Goal: Information Seeking & Learning: Learn about a topic

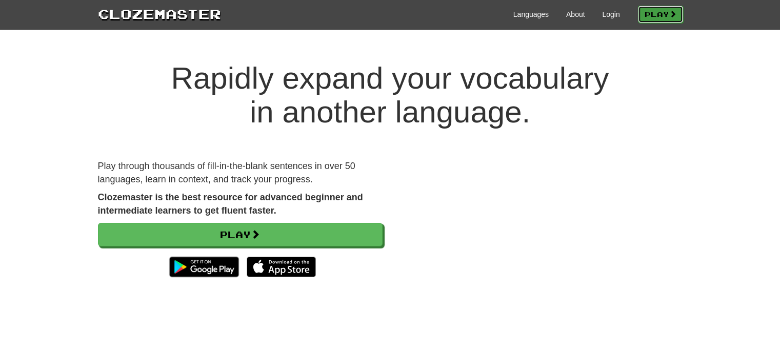
click at [664, 10] on link "Play" at bounding box center [660, 14] width 45 height 17
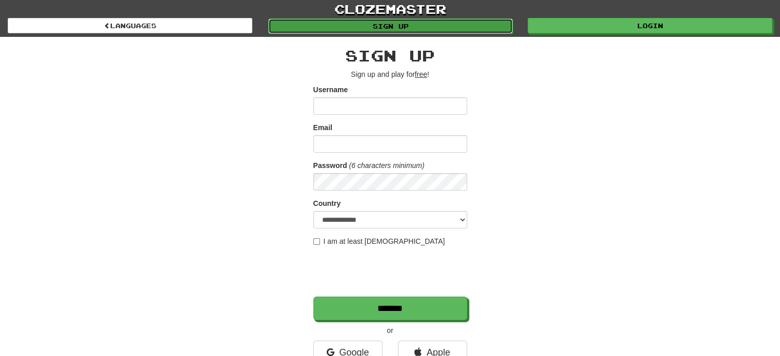
click at [464, 25] on link "Sign up" at bounding box center [390, 25] width 245 height 15
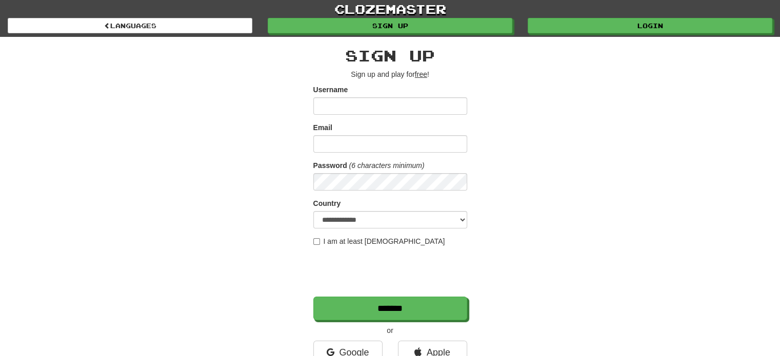
click at [607, 37] on div "**********" at bounding box center [390, 216] width 600 height 358
click at [607, 34] on div "clozemaster Languages Sign up Login Languages" at bounding box center [390, 18] width 764 height 37
click at [605, 34] on div "clozemaster Languages Sign up Login Languages" at bounding box center [390, 18] width 764 height 37
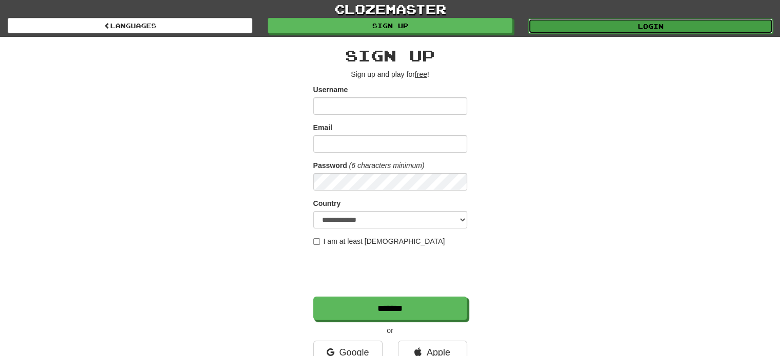
click at [604, 26] on link "Login" at bounding box center [650, 25] width 245 height 15
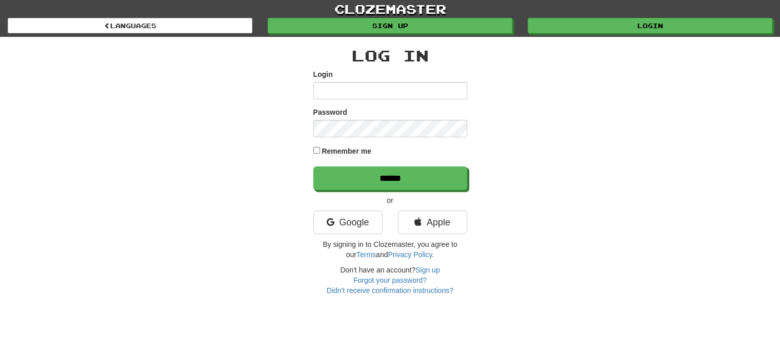
click at [365, 90] on input "Login" at bounding box center [390, 90] width 154 height 17
click at [368, 87] on input "Login" at bounding box center [390, 90] width 154 height 17
click at [374, 96] on input "Login" at bounding box center [390, 90] width 154 height 17
click at [368, 224] on link "Google" at bounding box center [347, 223] width 69 height 24
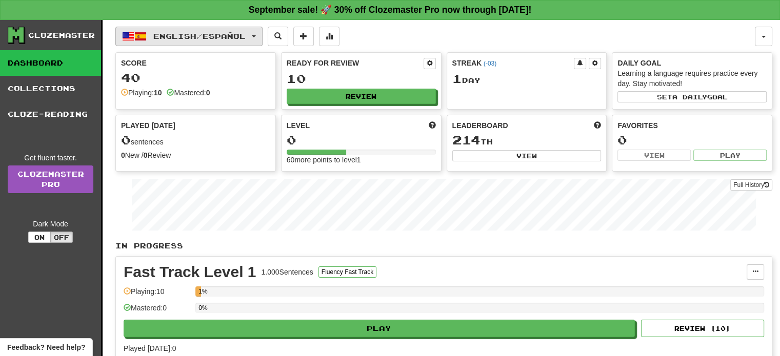
click at [221, 33] on span "English / Español" at bounding box center [199, 36] width 92 height 9
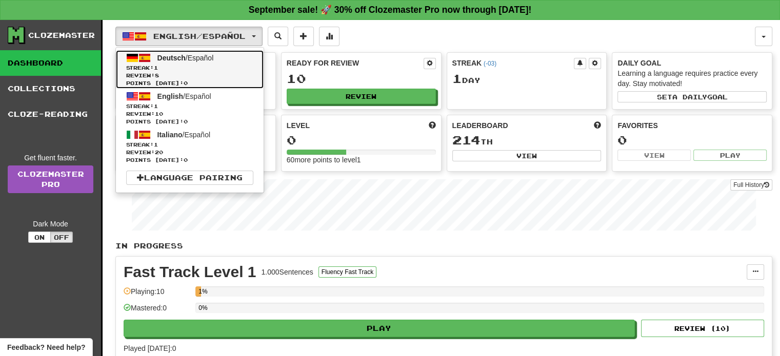
click at [205, 65] on span "Streak: 1" at bounding box center [189, 68] width 127 height 8
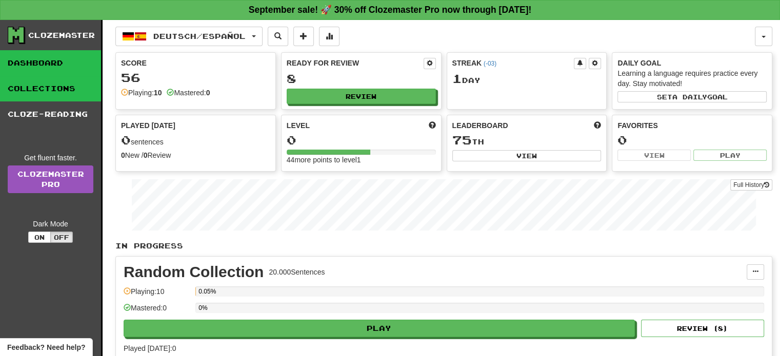
click at [71, 82] on link "Collections" at bounding box center [50, 89] width 101 height 26
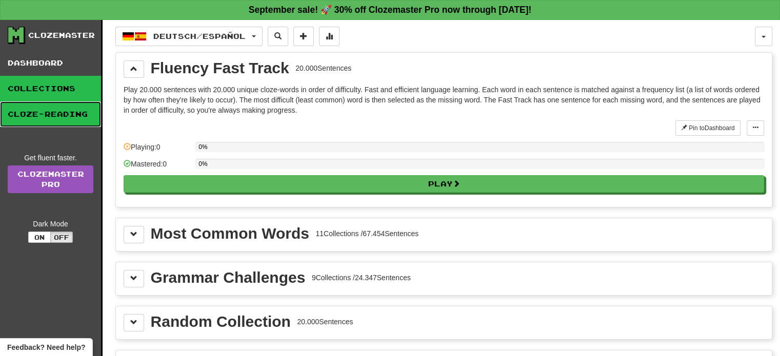
click at [65, 126] on link "Cloze-Reading" at bounding box center [50, 114] width 101 height 26
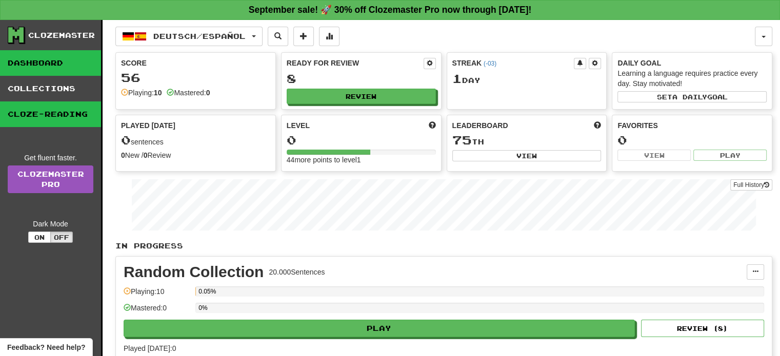
click at [58, 55] on link "Dashboard" at bounding box center [50, 63] width 101 height 26
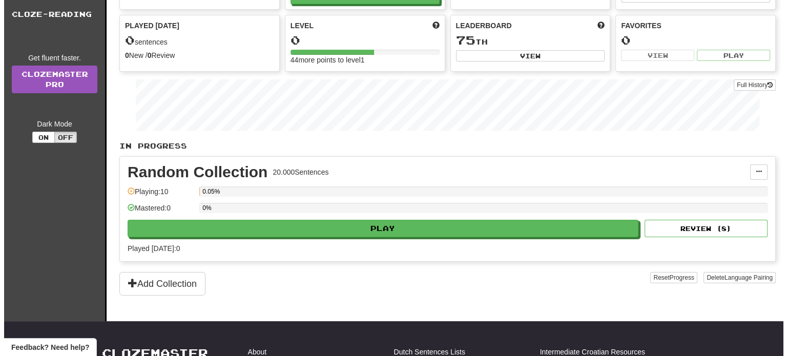
scroll to position [100, 0]
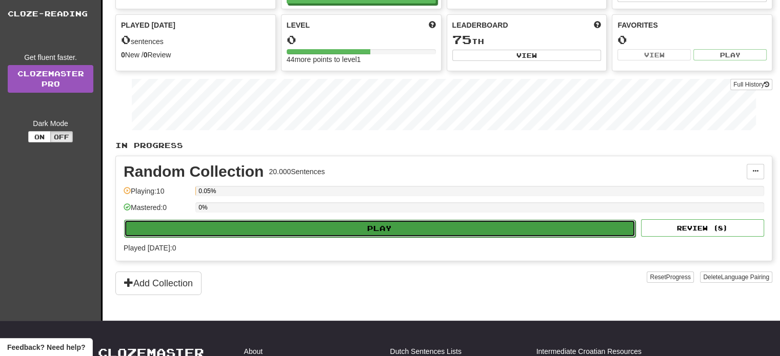
click at [451, 228] on button "Play" at bounding box center [379, 228] width 511 height 17
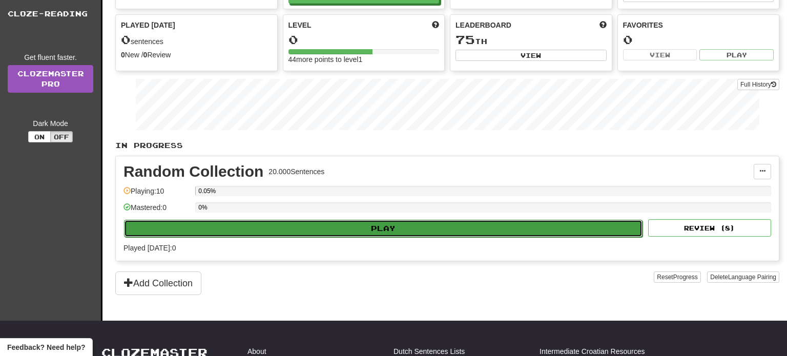
select select "**"
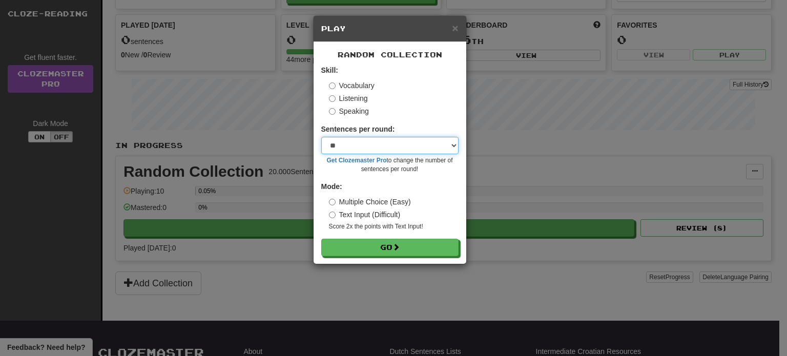
click at [434, 145] on select "* ** ** ** ** ** *** ********" at bounding box center [389, 145] width 137 height 17
click at [418, 140] on select "* ** ** ** ** ** *** ********" at bounding box center [389, 145] width 137 height 17
click at [418, 146] on select "* ** ** ** ** ** *** ********" at bounding box center [389, 145] width 137 height 17
click at [457, 25] on span "×" at bounding box center [455, 28] width 6 height 12
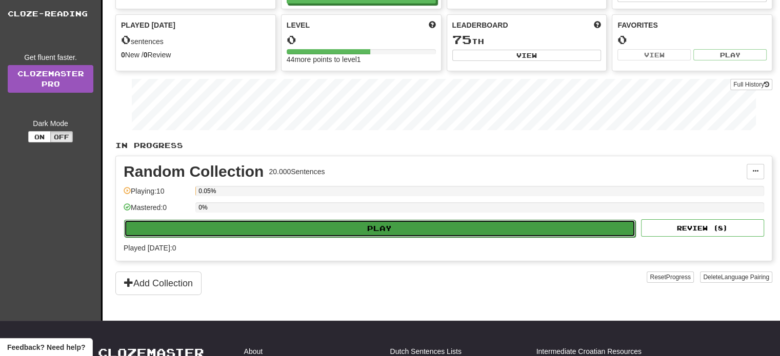
click at [399, 227] on button "Play" at bounding box center [379, 228] width 511 height 17
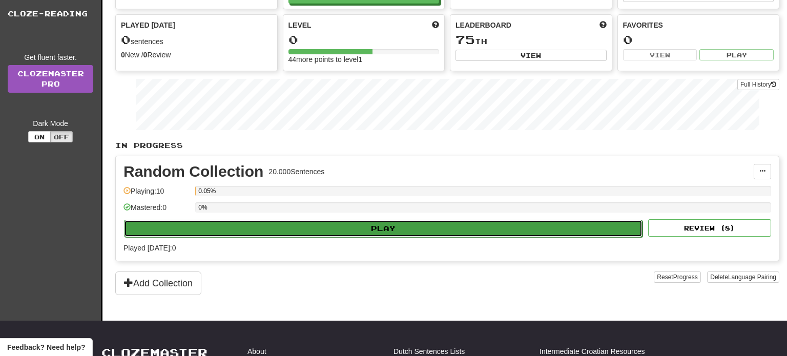
select select "**"
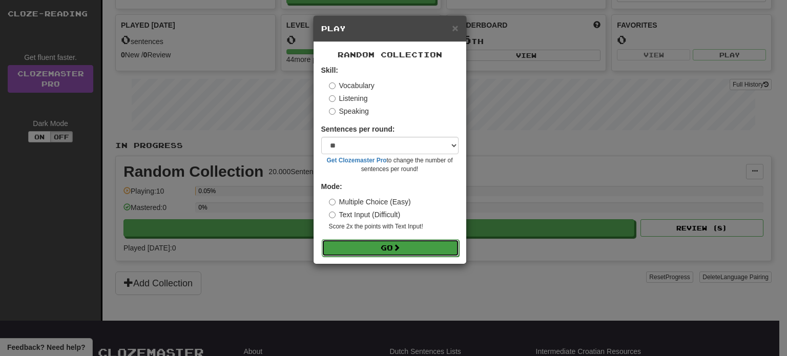
click at [397, 248] on span at bounding box center [396, 247] width 7 height 7
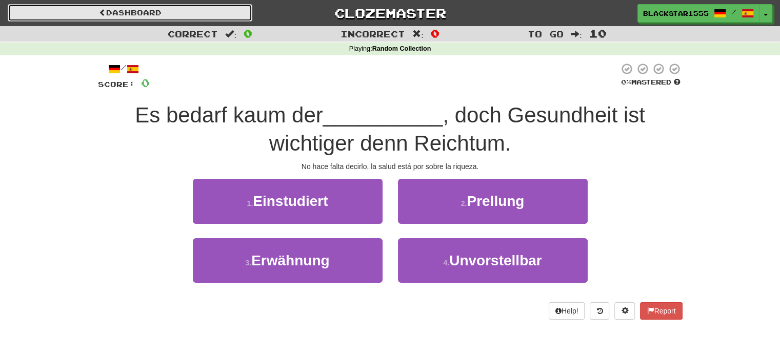
click at [196, 17] on link "Dashboard" at bounding box center [130, 12] width 245 height 17
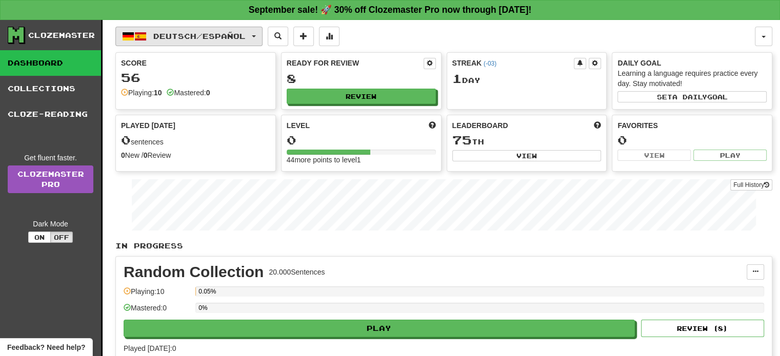
click at [147, 36] on button "Deutsch / Español" at bounding box center [188, 36] width 147 height 19
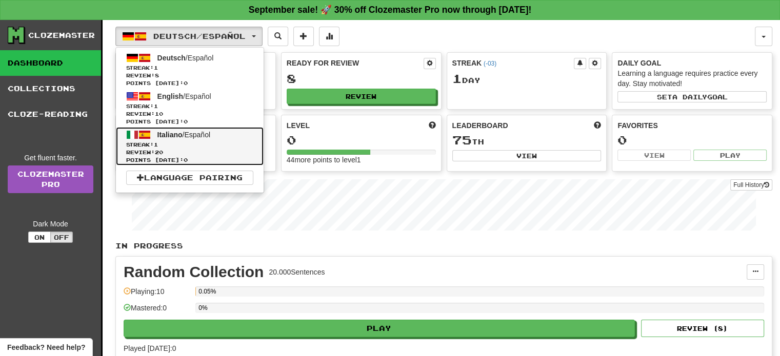
click at [156, 149] on span "Review: 20" at bounding box center [189, 153] width 127 height 8
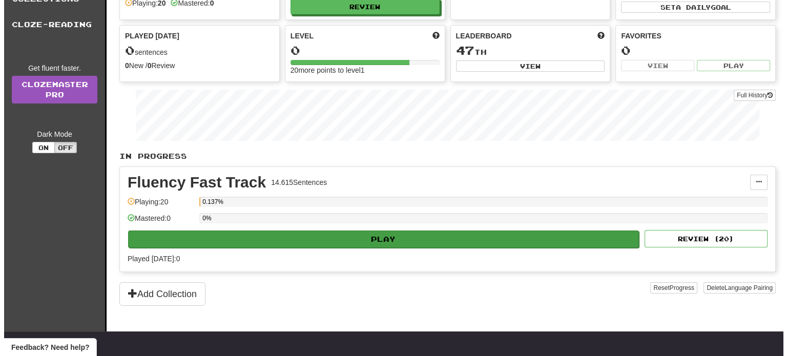
scroll to position [90, 0]
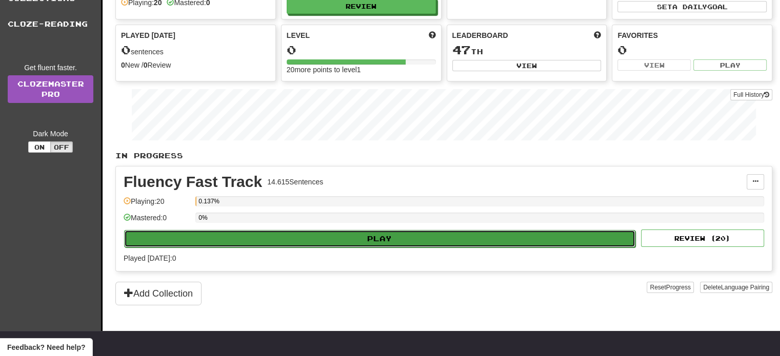
click at [312, 237] on button "Play" at bounding box center [379, 238] width 511 height 17
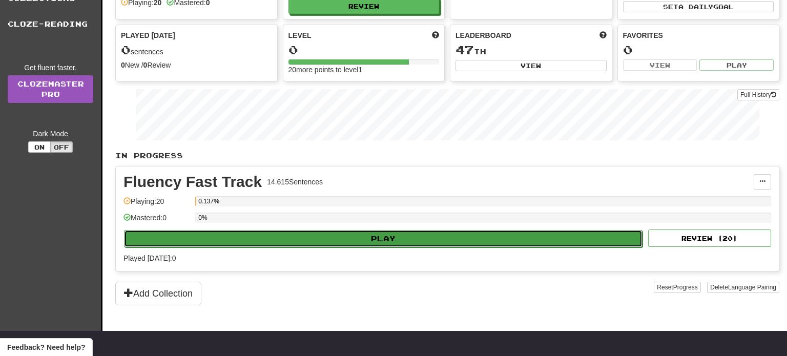
select select "**"
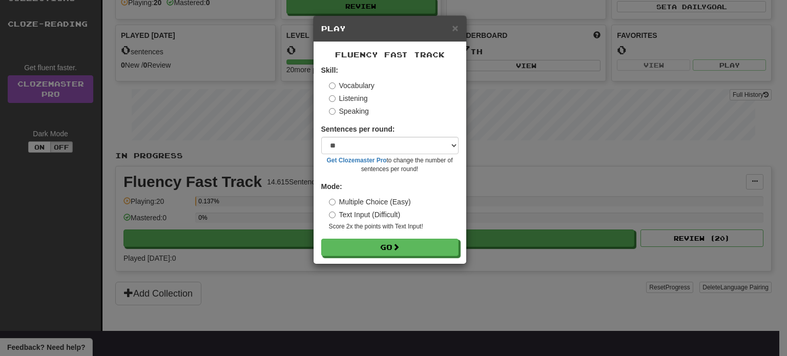
click at [359, 213] on label "Text Input (Difficult)" at bounding box center [365, 215] width 72 height 10
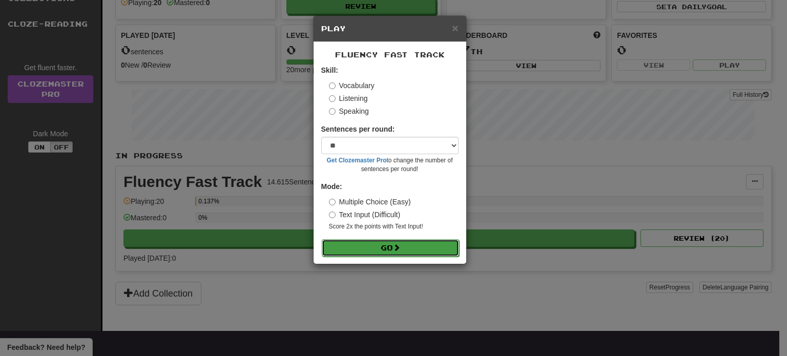
click at [400, 249] on span at bounding box center [396, 247] width 7 height 7
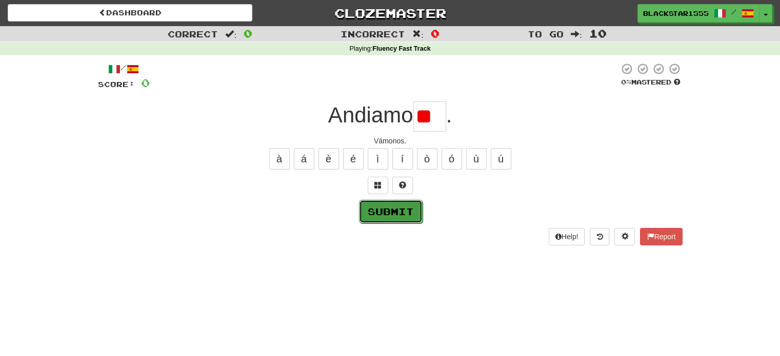
click at [416, 209] on button "Submit" at bounding box center [391, 212] width 64 height 24
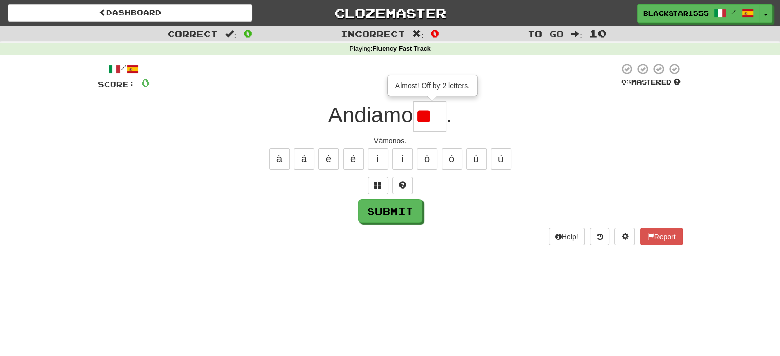
click at [443, 114] on input "**" at bounding box center [429, 116] width 33 height 30
click at [408, 222] on button "Submit" at bounding box center [391, 211] width 64 height 24
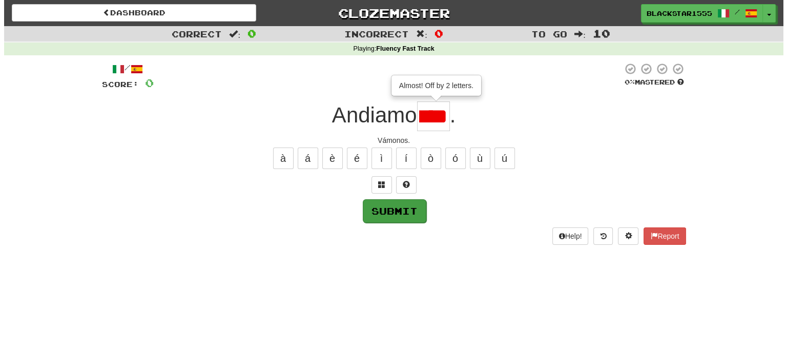
scroll to position [0, 0]
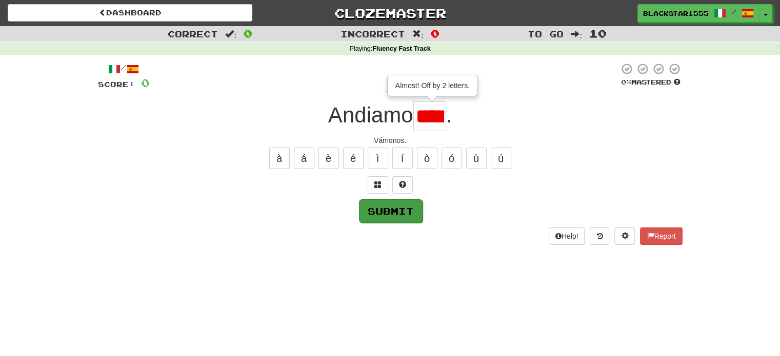
type input "***"
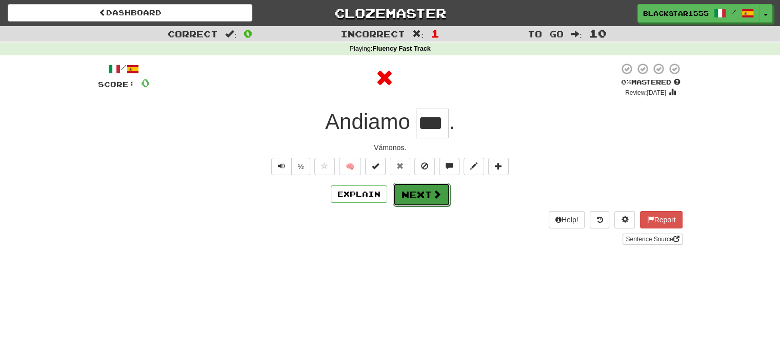
click at [427, 197] on button "Next" at bounding box center [421, 195] width 57 height 24
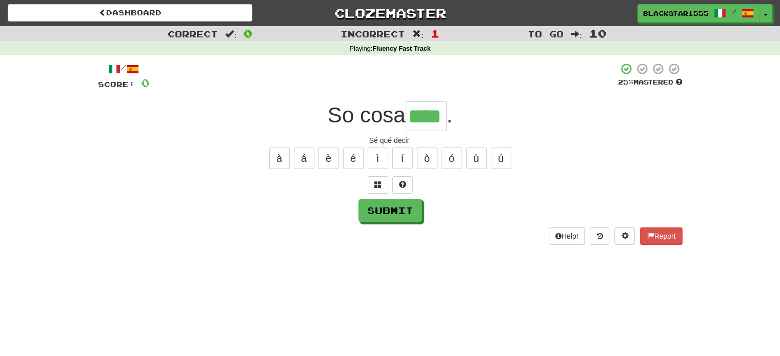
type input "****"
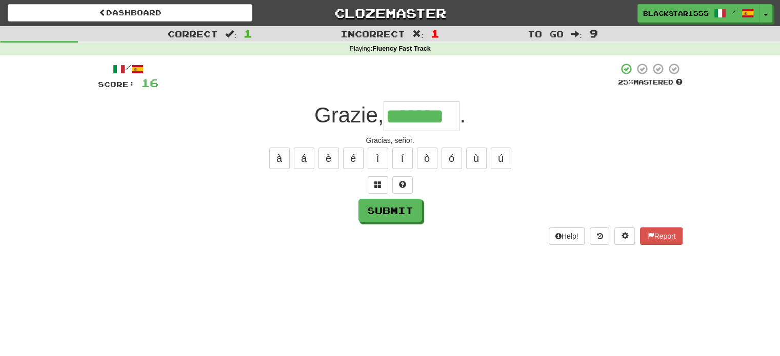
type input "*******"
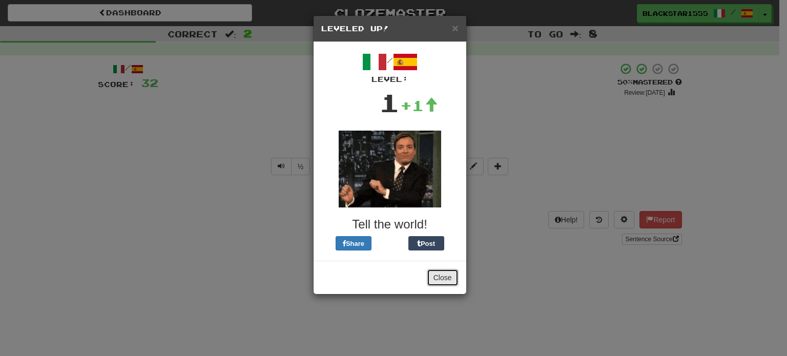
click at [446, 282] on button "Close" at bounding box center [443, 277] width 32 height 17
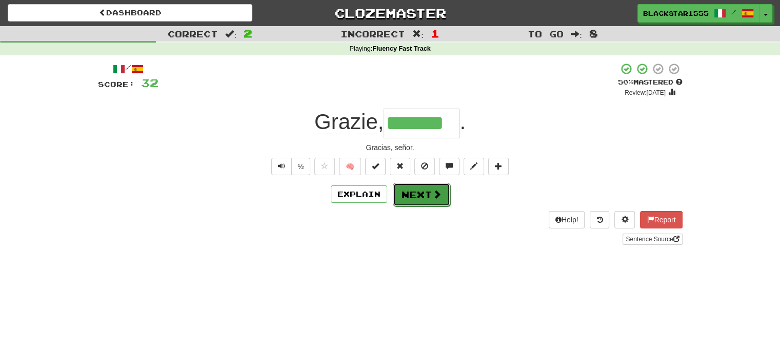
click at [423, 202] on button "Next" at bounding box center [421, 195] width 57 height 24
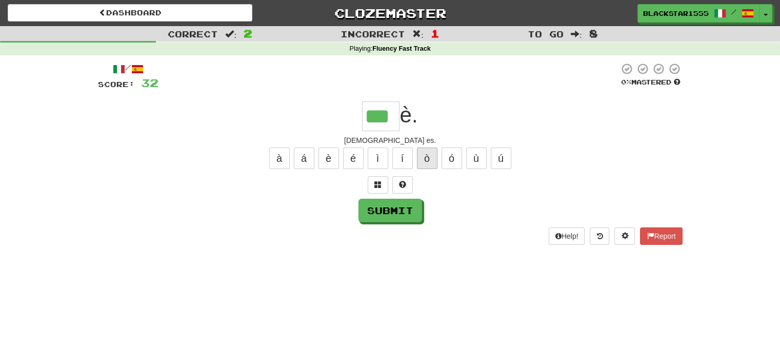
type input "***"
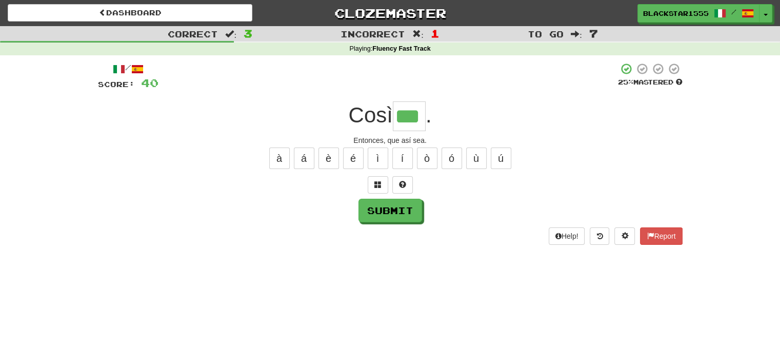
type input "***"
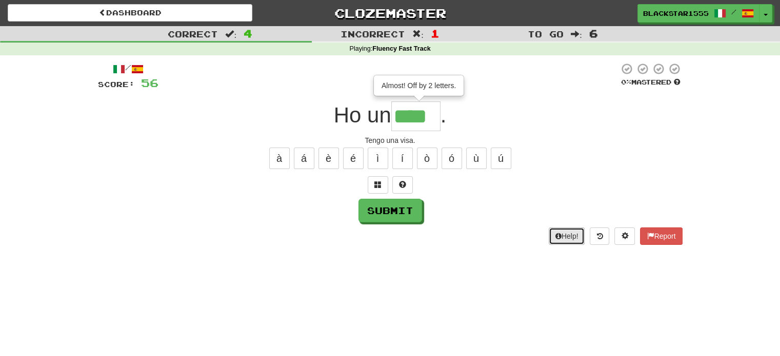
click at [555, 235] on icon at bounding box center [558, 236] width 6 height 7
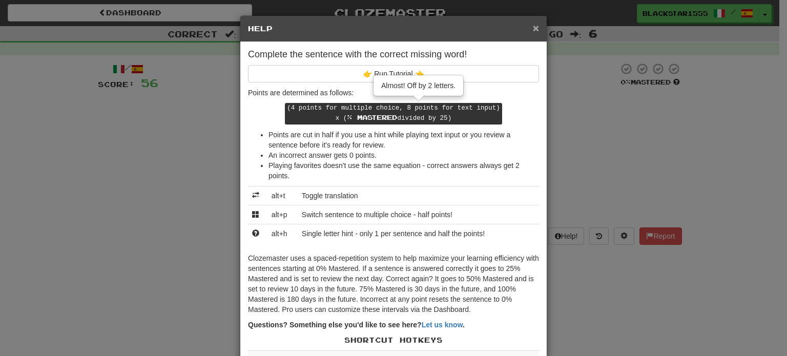
click at [533, 27] on span "×" at bounding box center [536, 28] width 6 height 12
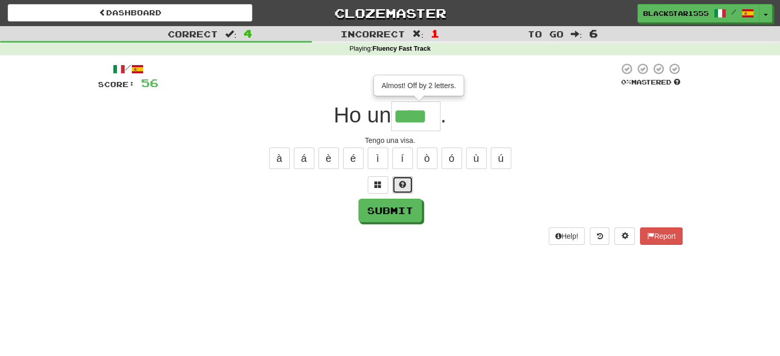
click at [402, 182] on span at bounding box center [402, 184] width 7 height 7
type input "*****"
click at [410, 209] on button "Submit" at bounding box center [391, 211] width 64 height 24
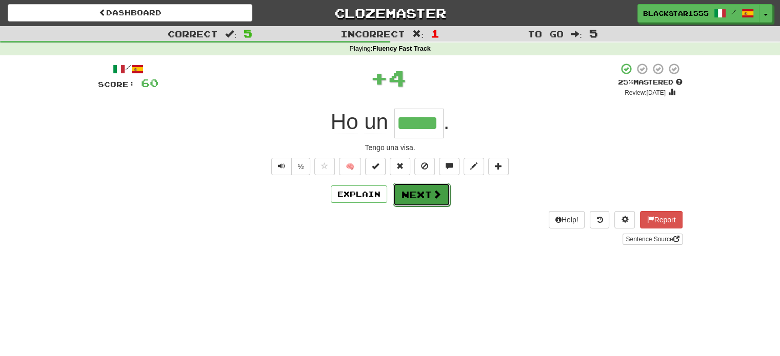
click at [433, 196] on span at bounding box center [436, 194] width 9 height 9
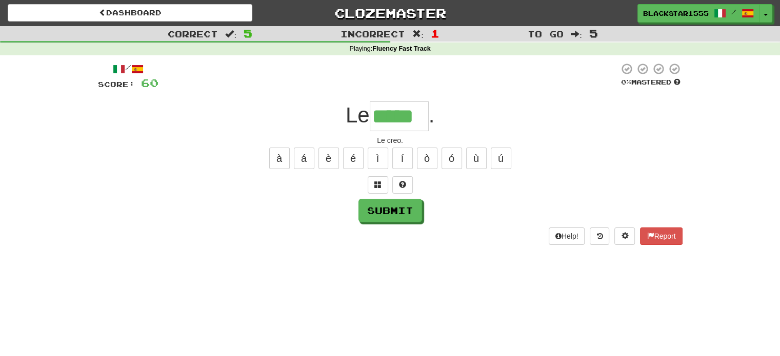
type input "*****"
type input "*"
type input "*****"
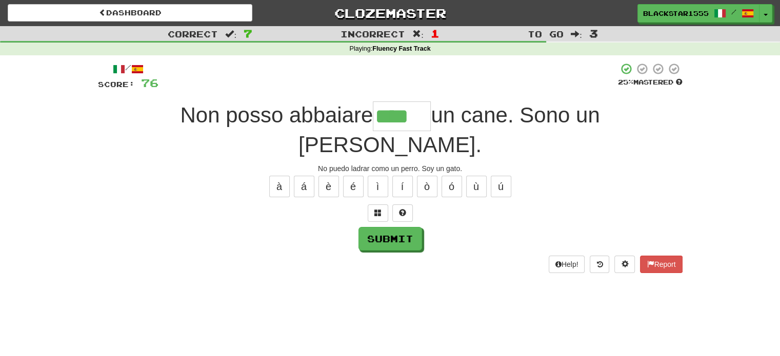
type input "****"
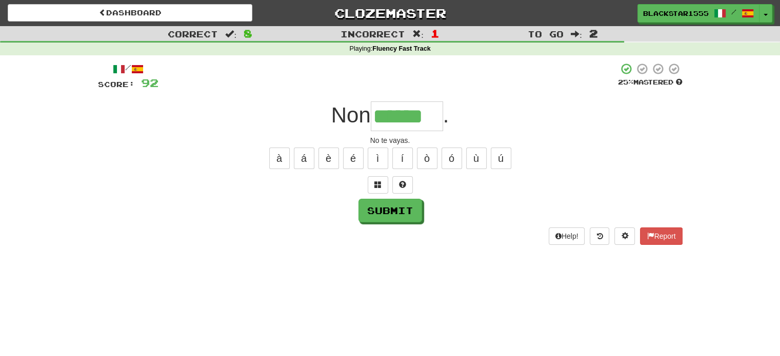
type input "******"
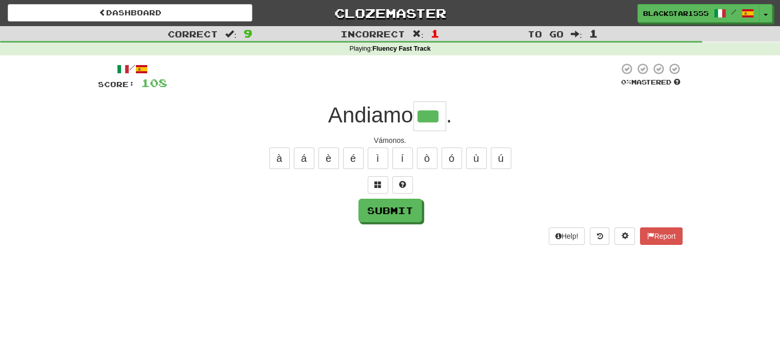
type input "***"
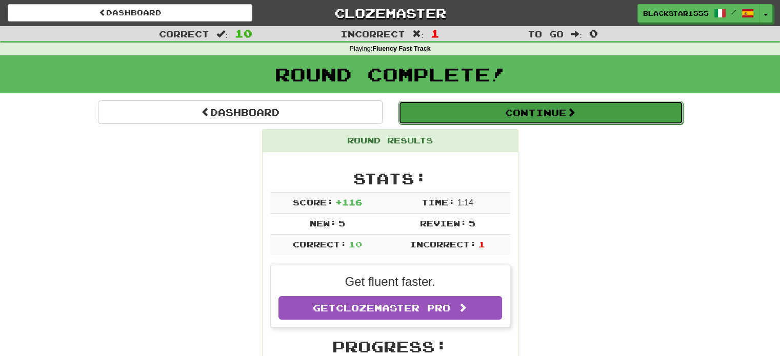
click at [543, 123] on button "Continue" at bounding box center [540, 113] width 284 height 24
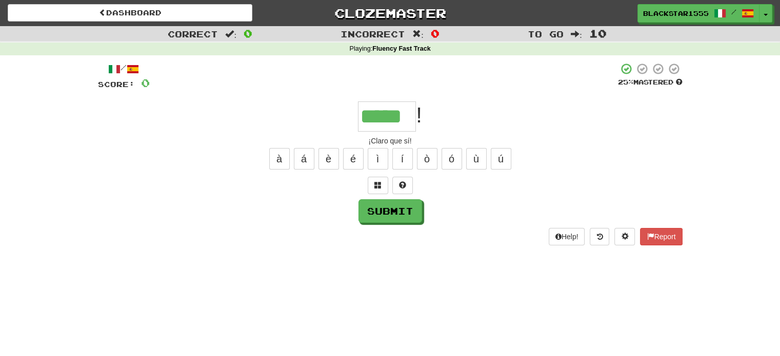
type input "*****"
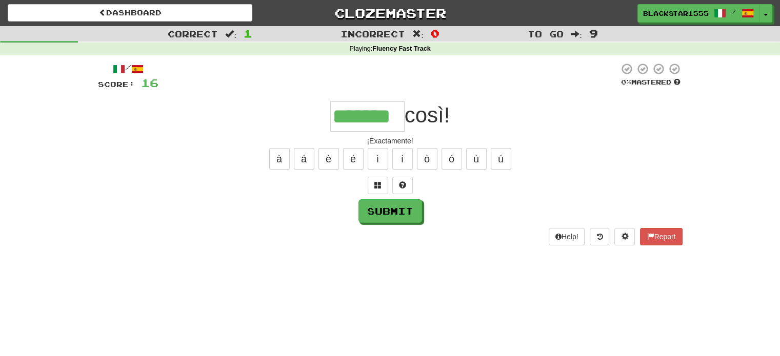
type input "*******"
type input "******"
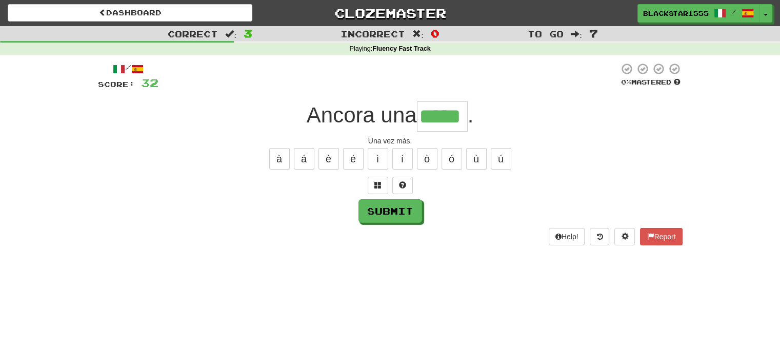
type input "*****"
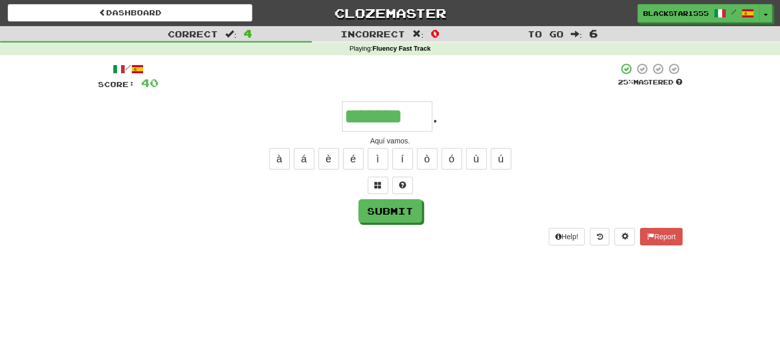
type input "*******"
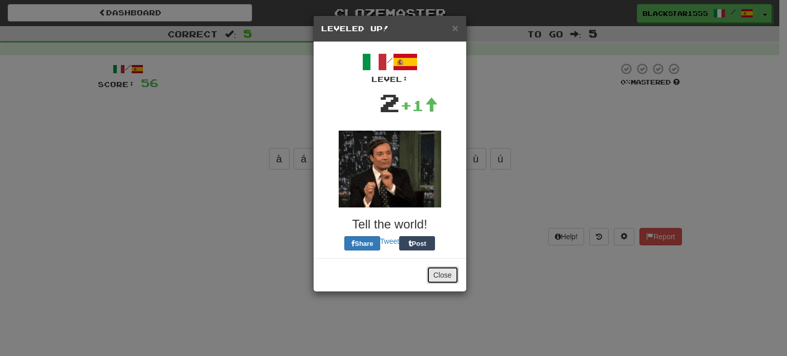
click at [451, 275] on button "Close" at bounding box center [443, 275] width 32 height 17
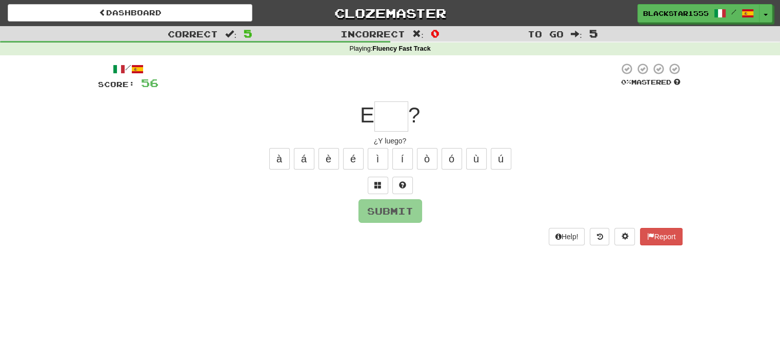
click at [398, 125] on input "text" at bounding box center [391, 116] width 34 height 30
type input "***"
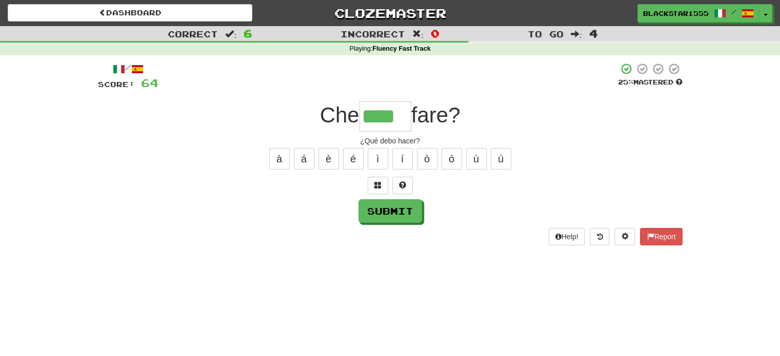
type input "****"
type input "*****"
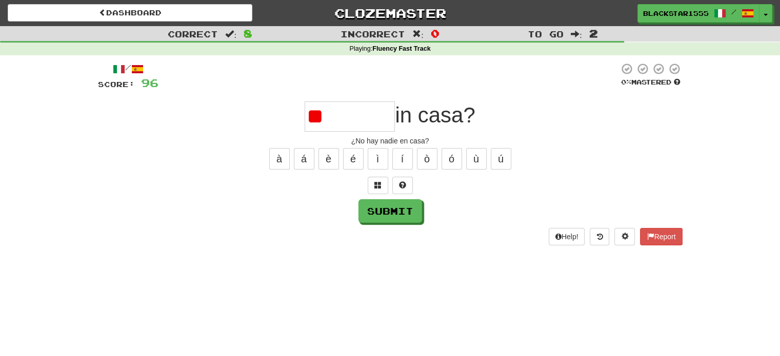
type input "*"
click at [603, 237] on button at bounding box center [598, 236] width 19 height 17
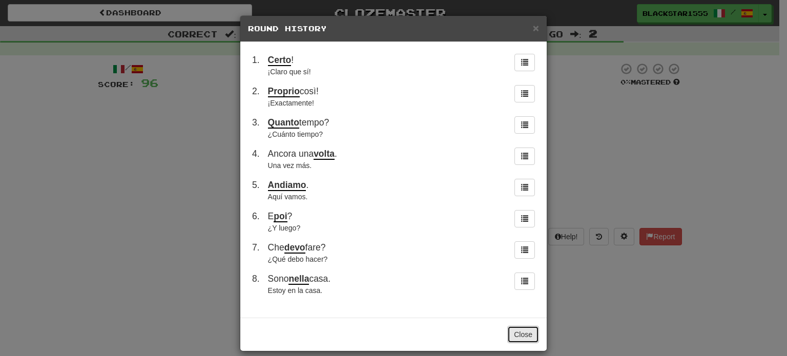
click at [522, 332] on button "Close" at bounding box center [523, 334] width 32 height 17
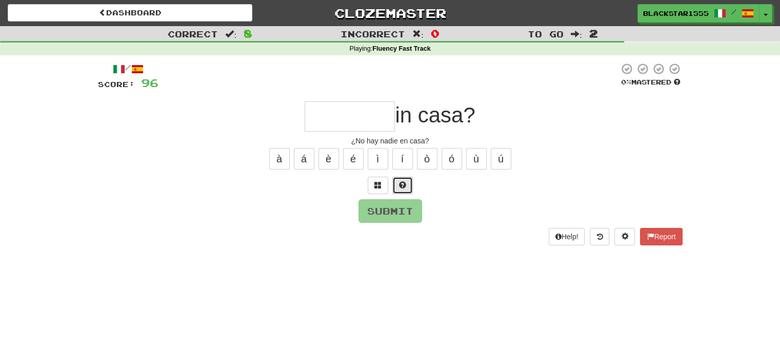
click at [399, 184] on span at bounding box center [402, 184] width 7 height 7
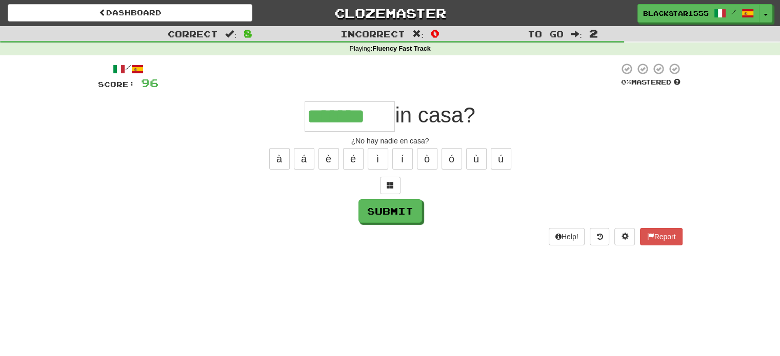
type input "*******"
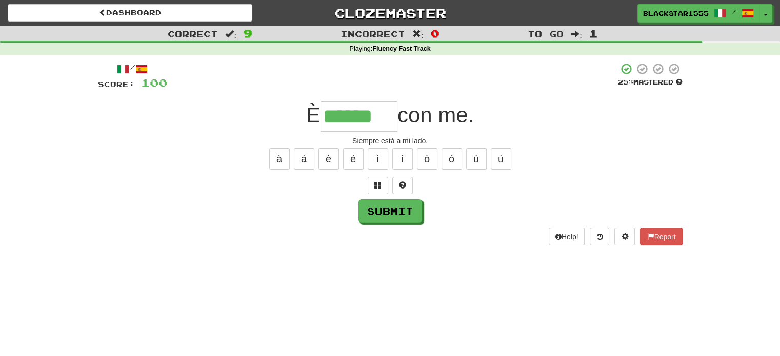
type input "******"
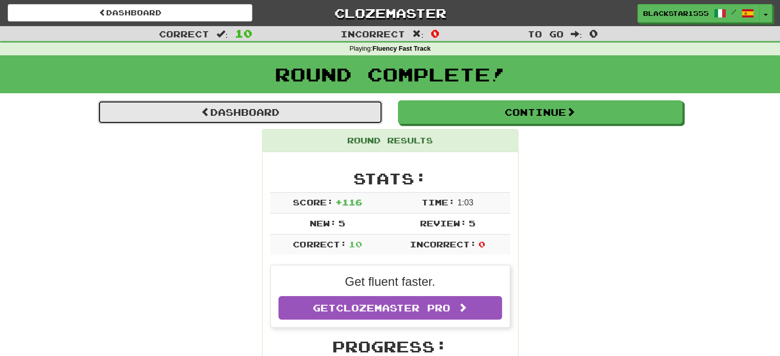
click at [271, 115] on link "Dashboard" at bounding box center [240, 112] width 284 height 24
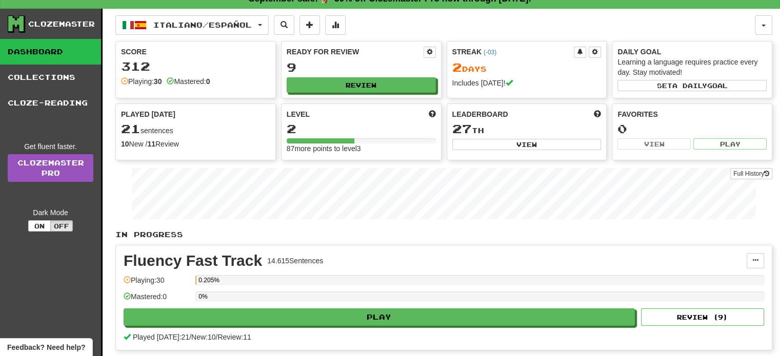
scroll to position [14, 0]
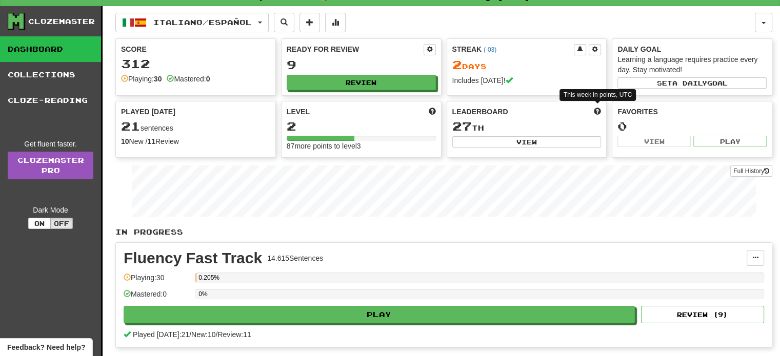
click at [596, 108] on span at bounding box center [597, 111] width 7 height 7
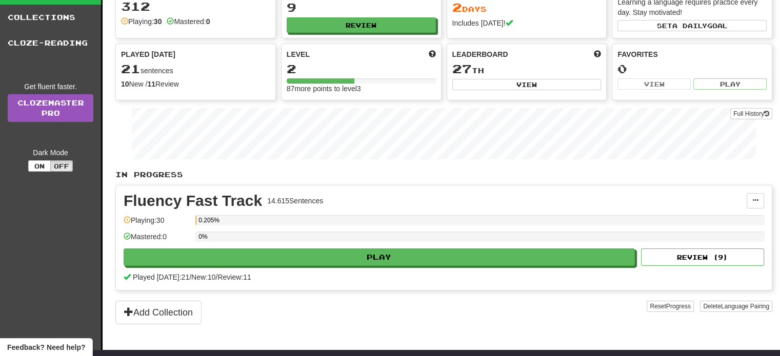
scroll to position [0, 0]
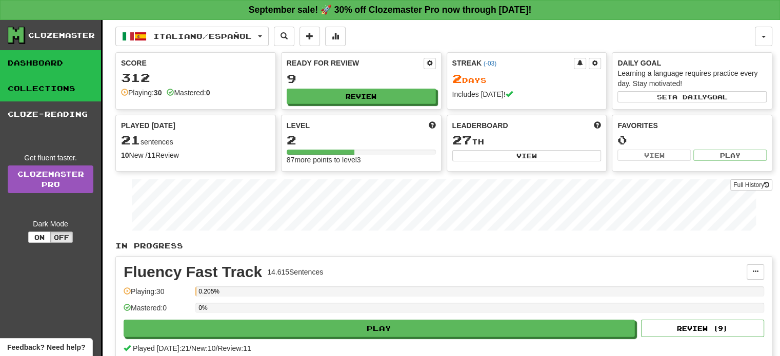
click at [62, 82] on link "Collections" at bounding box center [50, 89] width 101 height 26
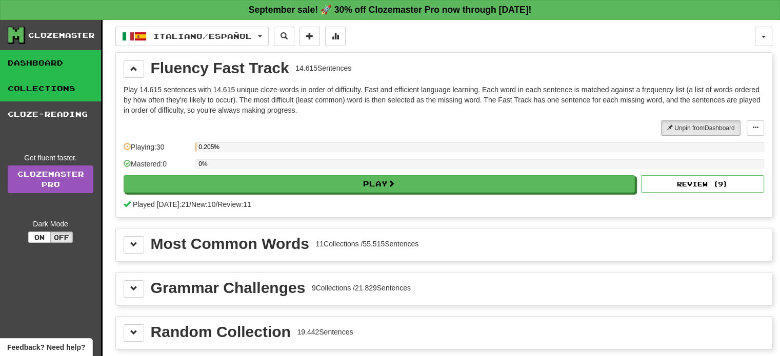
click at [51, 58] on link "Dashboard" at bounding box center [50, 63] width 101 height 26
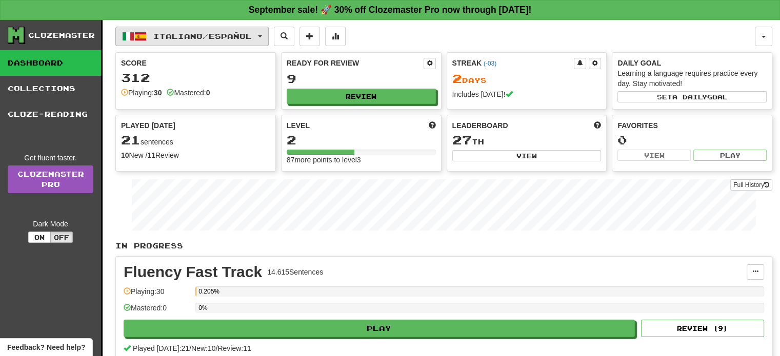
click at [215, 40] on button "Italiano / Español" at bounding box center [191, 36] width 153 height 19
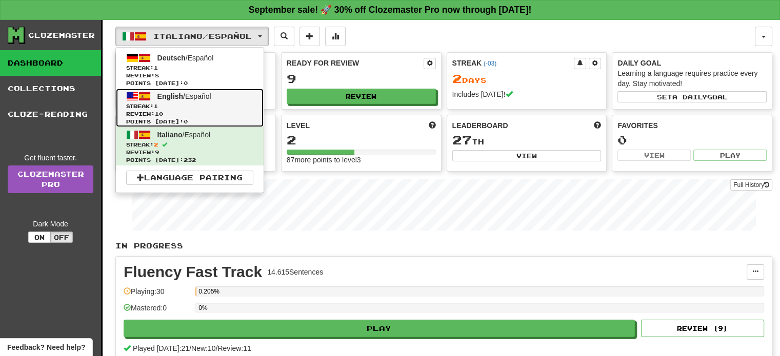
click at [170, 105] on span "Streak: 1" at bounding box center [189, 107] width 127 height 8
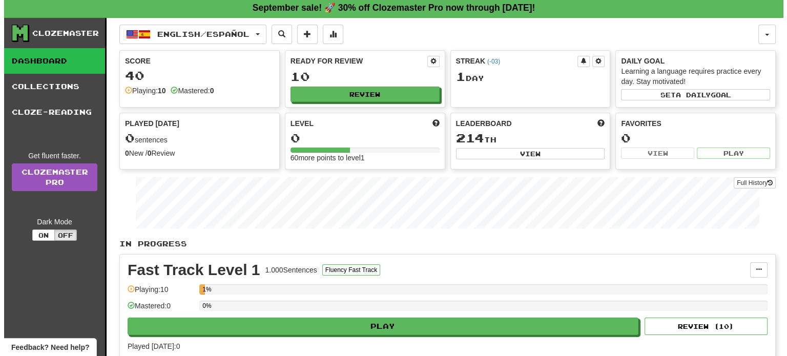
scroll to position [2, 0]
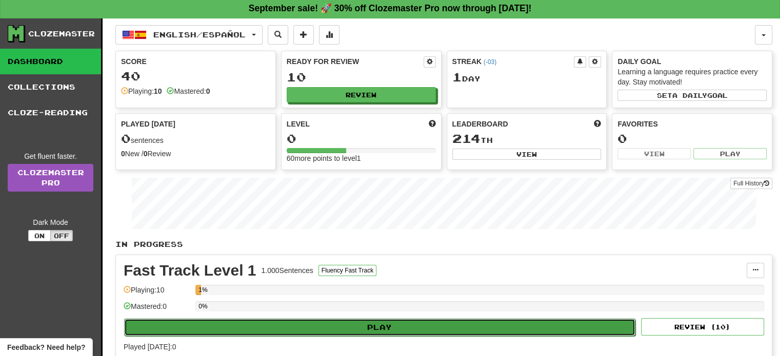
click at [321, 321] on button "Play" at bounding box center [379, 327] width 511 height 17
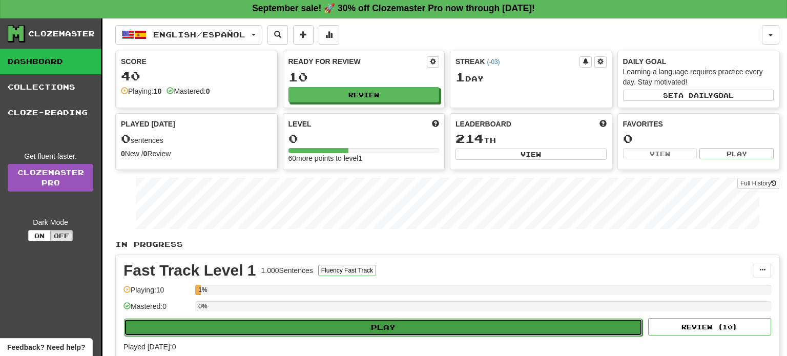
select select "**"
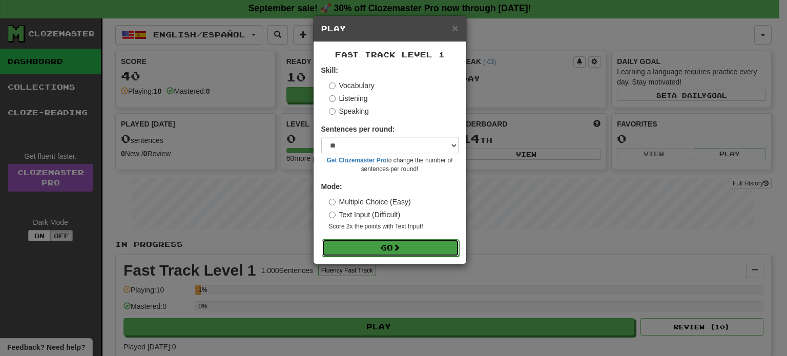
click at [361, 250] on button "Go" at bounding box center [390, 247] width 137 height 17
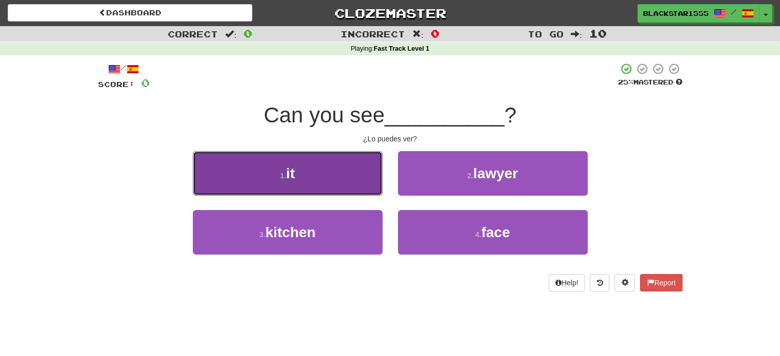
click at [364, 167] on button "1 . it" at bounding box center [288, 173] width 190 height 45
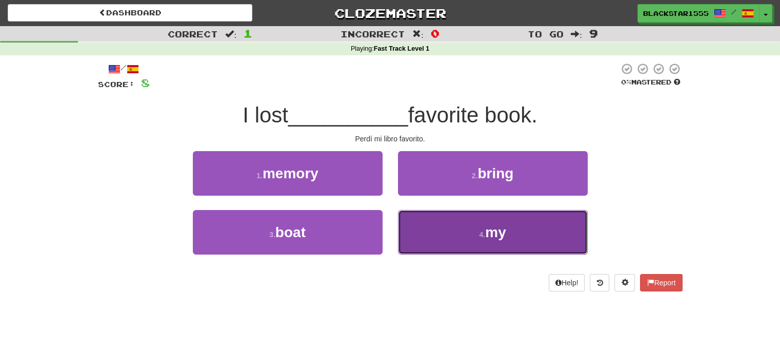
click at [447, 239] on button "4 . my" at bounding box center [493, 232] width 190 height 45
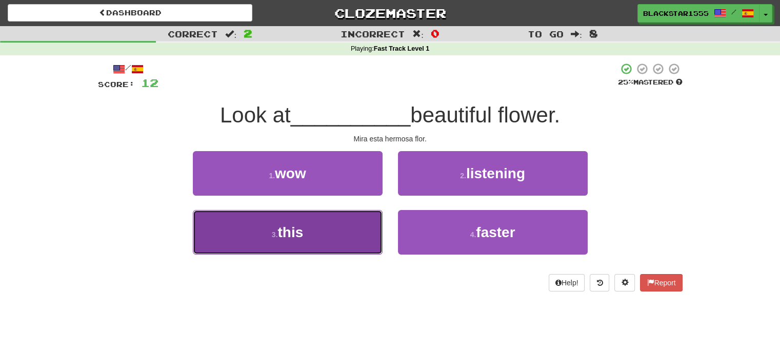
click at [357, 239] on button "3 . this" at bounding box center [288, 232] width 190 height 45
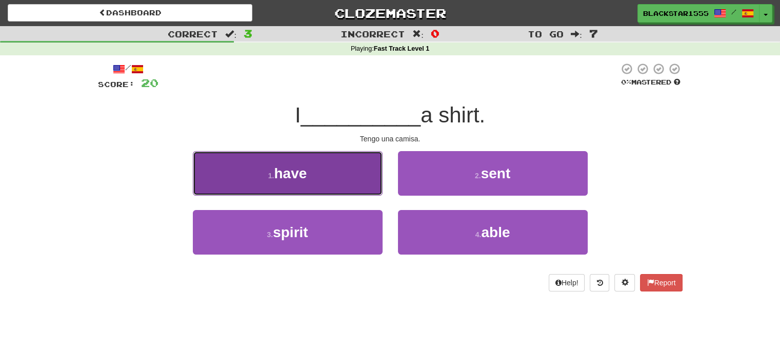
click at [330, 190] on button "1 . have" at bounding box center [288, 173] width 190 height 45
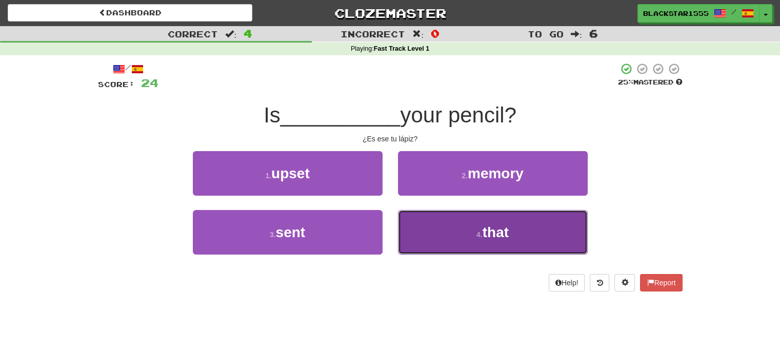
click at [431, 231] on button "4 . that" at bounding box center [493, 232] width 190 height 45
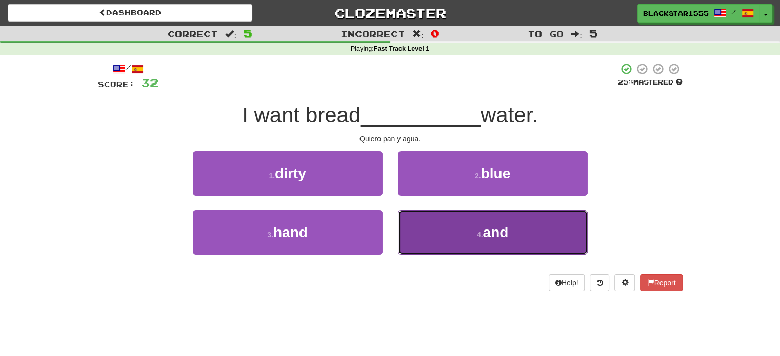
click at [439, 232] on button "4 . and" at bounding box center [493, 232] width 190 height 45
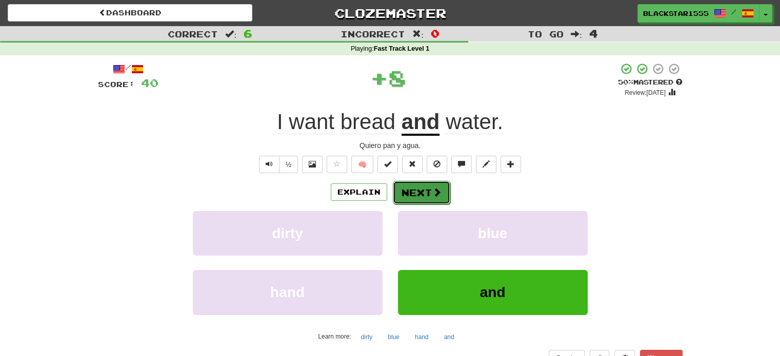
click at [422, 192] on button "Next" at bounding box center [421, 193] width 57 height 24
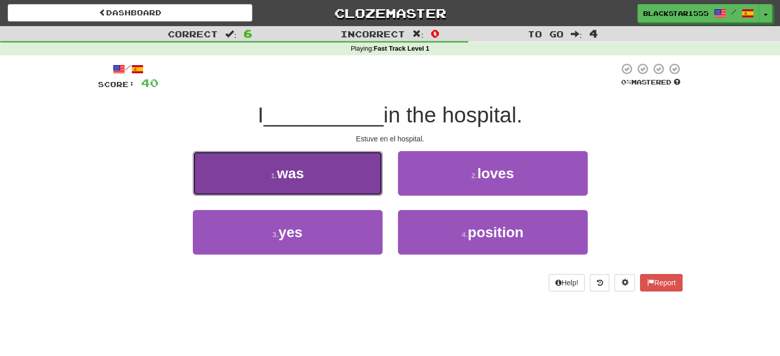
click at [338, 172] on button "1 . was" at bounding box center [288, 173] width 190 height 45
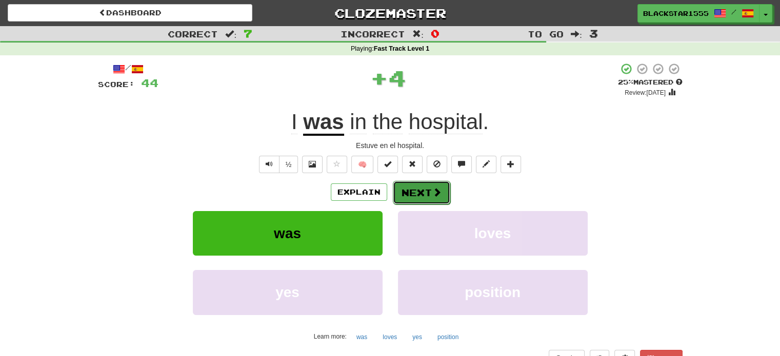
click at [429, 196] on button "Next" at bounding box center [421, 193] width 57 height 24
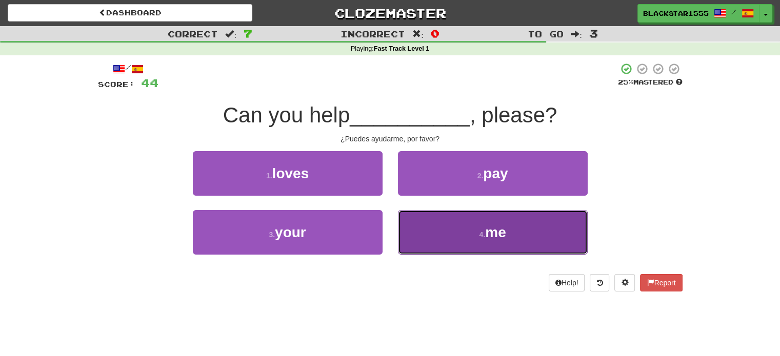
click at [453, 233] on button "4 . me" at bounding box center [493, 232] width 190 height 45
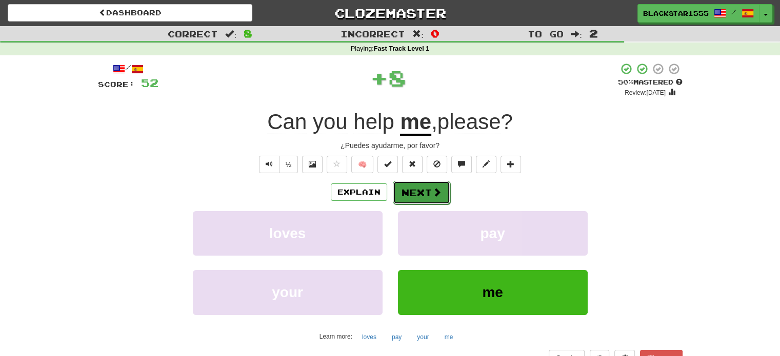
click at [412, 185] on button "Next" at bounding box center [421, 193] width 57 height 24
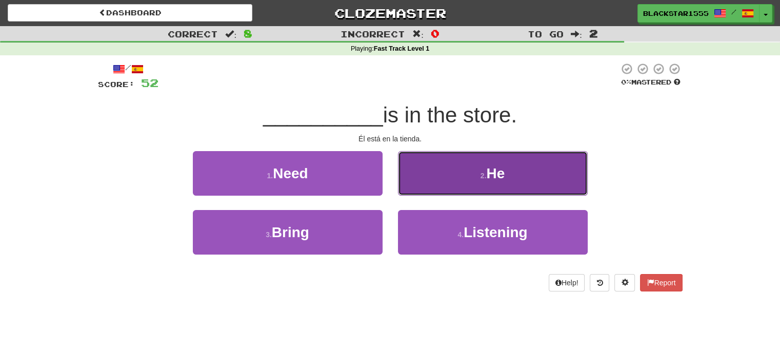
click at [423, 182] on button "2 . He" at bounding box center [493, 173] width 190 height 45
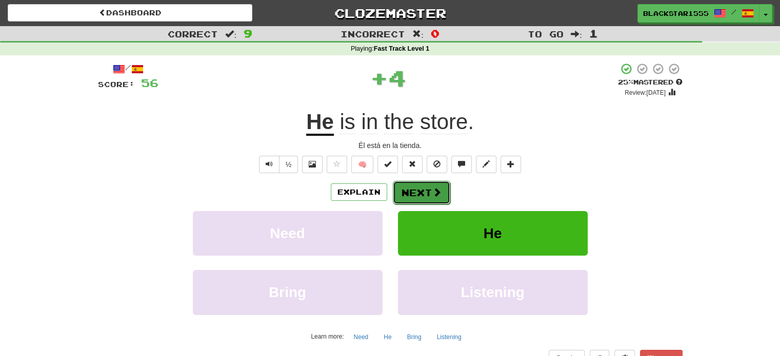
click at [422, 185] on button "Next" at bounding box center [421, 193] width 57 height 24
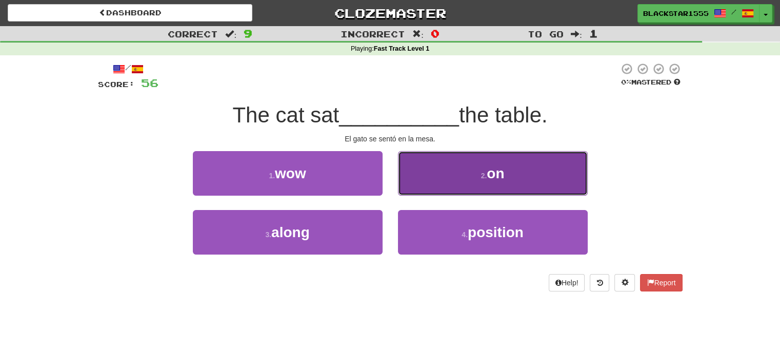
click at [483, 156] on button "2 . on" at bounding box center [493, 173] width 190 height 45
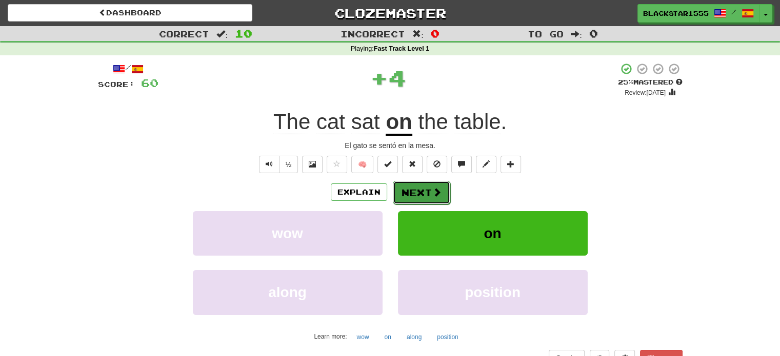
click at [435, 186] on button "Next" at bounding box center [421, 193] width 57 height 24
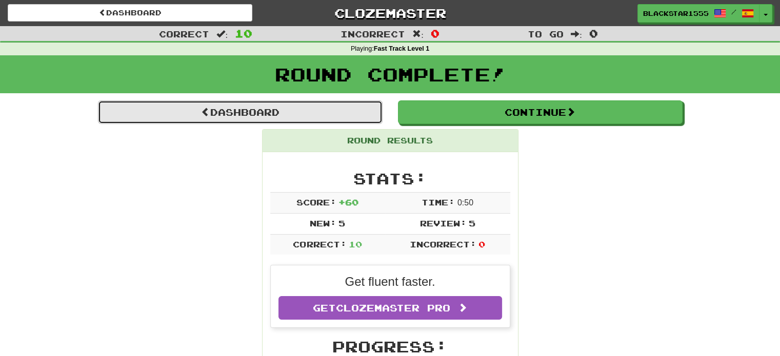
click at [310, 109] on link "Dashboard" at bounding box center [240, 112] width 284 height 24
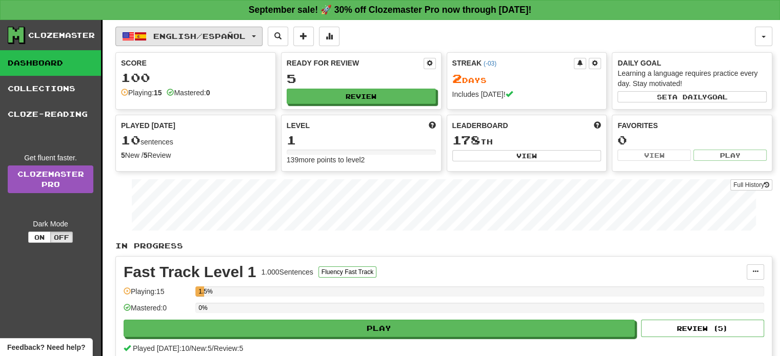
click at [187, 42] on button "English / Español" at bounding box center [188, 36] width 147 height 19
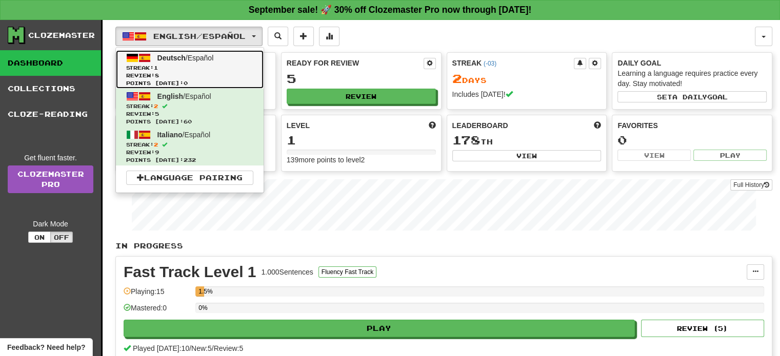
click at [214, 70] on span "Streak: 1" at bounding box center [189, 68] width 127 height 8
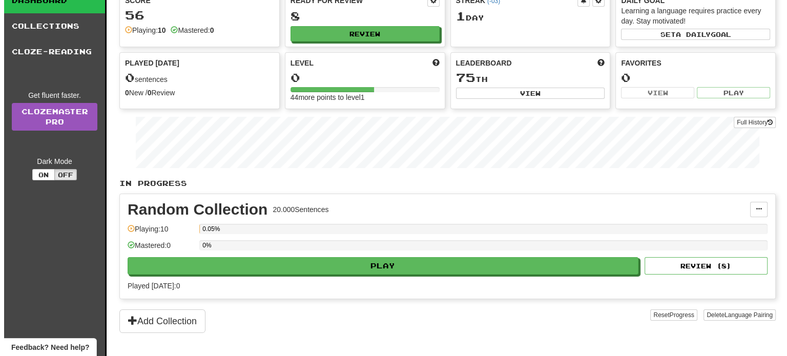
scroll to position [67, 0]
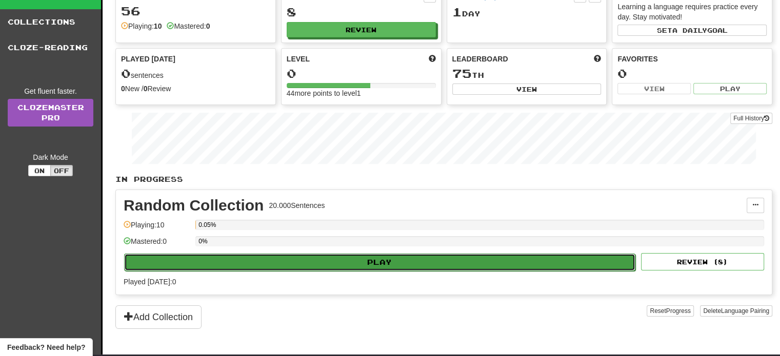
click at [356, 259] on button "Play" at bounding box center [379, 262] width 511 height 17
select select "**"
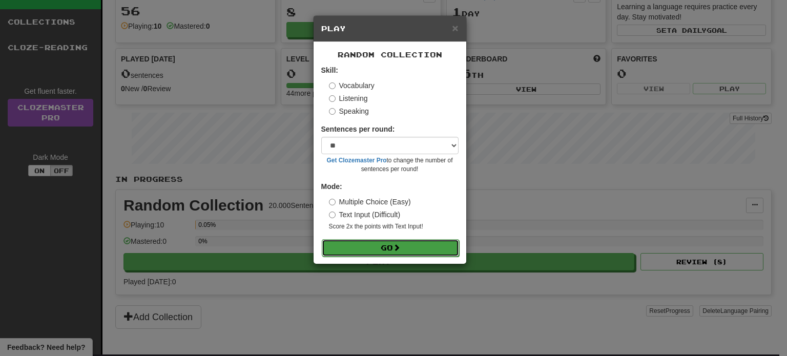
click at [400, 249] on span at bounding box center [396, 247] width 7 height 7
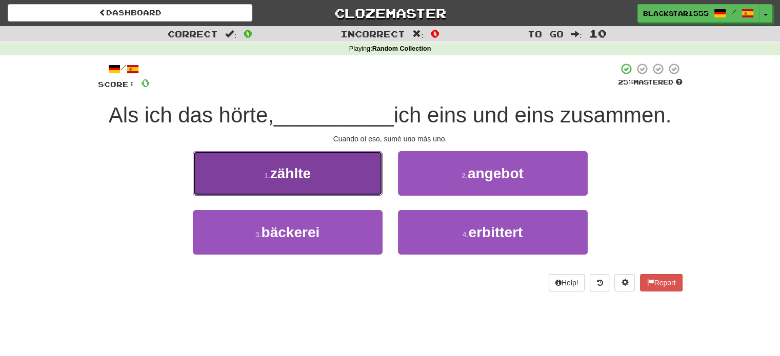
click at [267, 161] on button "1 . zählte" at bounding box center [288, 173] width 190 height 45
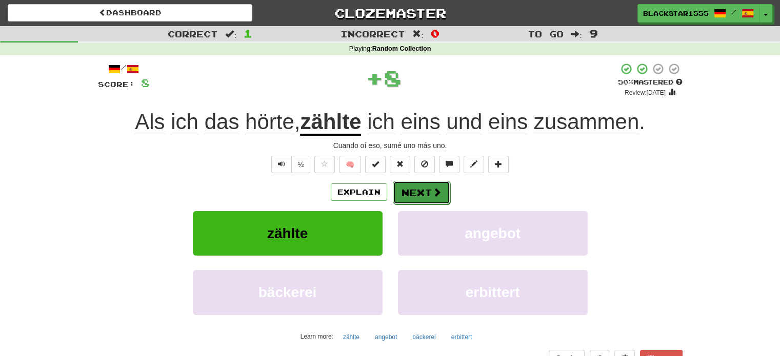
click at [413, 184] on button "Next" at bounding box center [421, 193] width 57 height 24
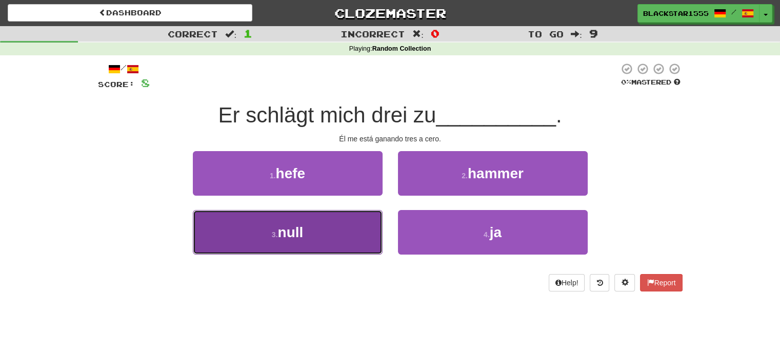
click at [347, 251] on button "3 . null" at bounding box center [288, 232] width 190 height 45
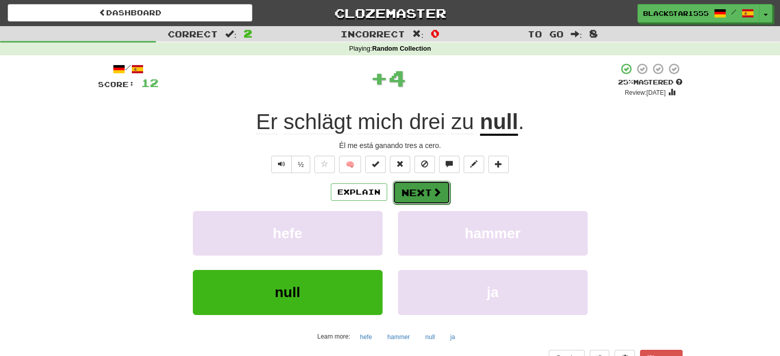
click at [441, 184] on button "Next" at bounding box center [421, 193] width 57 height 24
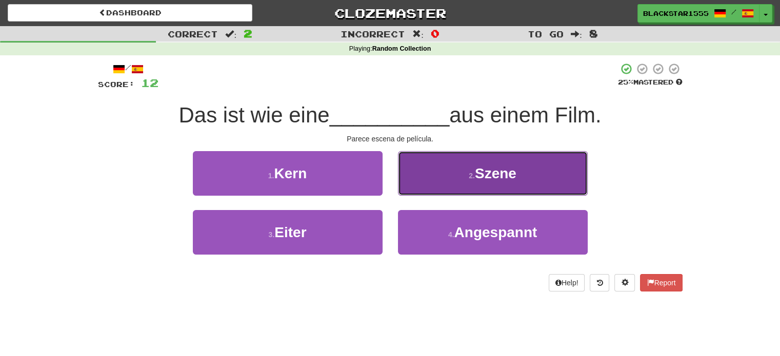
click at [488, 170] on span "Szene" at bounding box center [496, 174] width 42 height 16
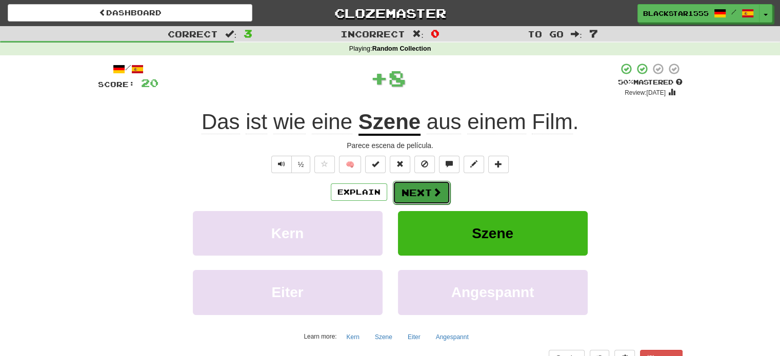
click at [433, 192] on span at bounding box center [436, 192] width 9 height 9
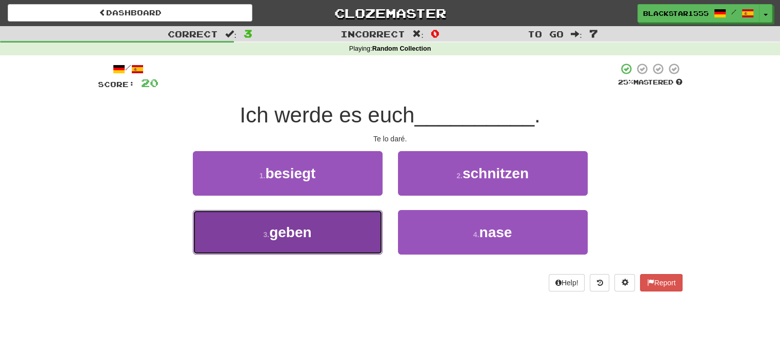
click at [338, 221] on button "3 . geben" at bounding box center [288, 232] width 190 height 45
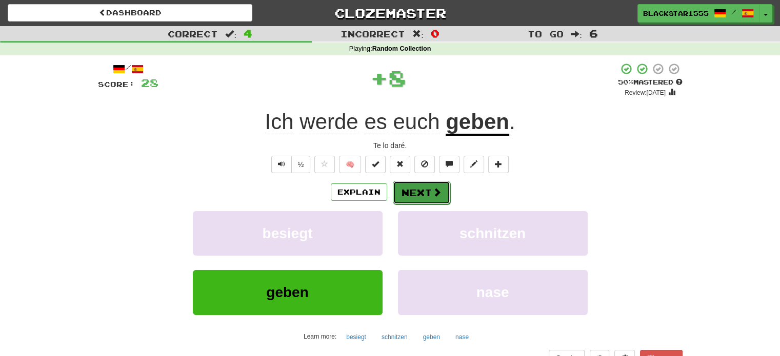
click at [395, 190] on button "Next" at bounding box center [421, 193] width 57 height 24
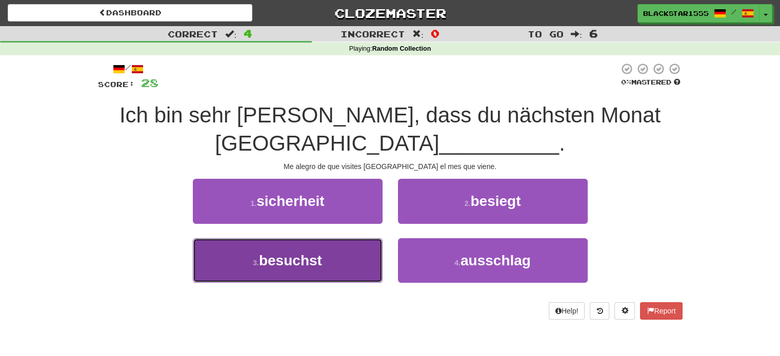
click at [350, 263] on button "3 . besuchst" at bounding box center [288, 260] width 190 height 45
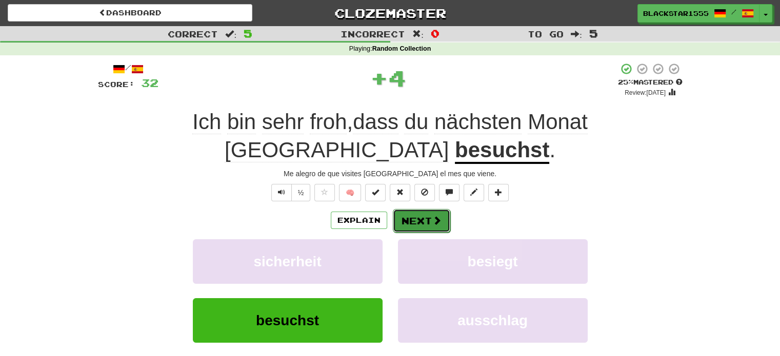
click at [419, 209] on button "Next" at bounding box center [421, 221] width 57 height 24
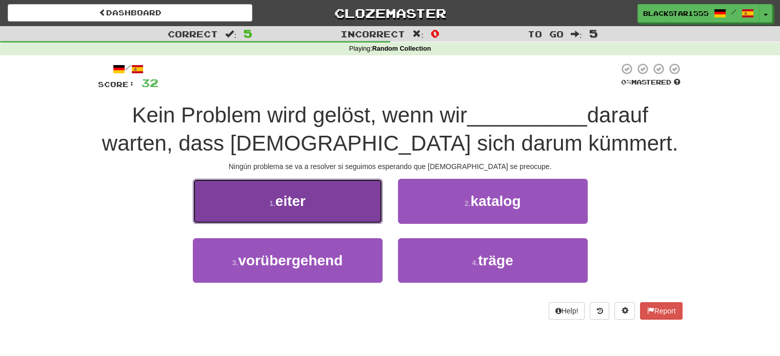
click at [347, 205] on button "1 . eiter" at bounding box center [288, 201] width 190 height 45
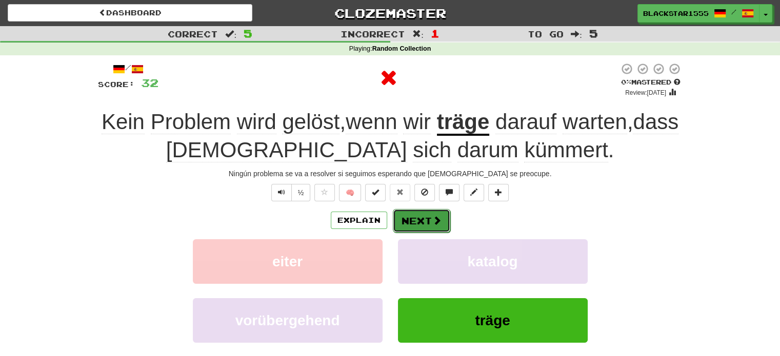
click at [433, 220] on span at bounding box center [436, 220] width 9 height 9
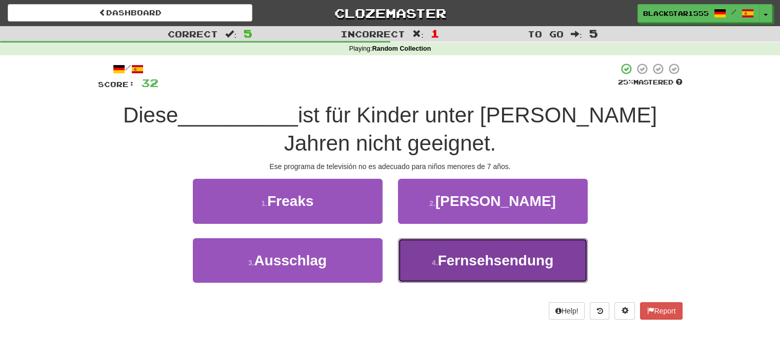
click at [472, 263] on span "Fernsehsendung" at bounding box center [496, 261] width 116 height 16
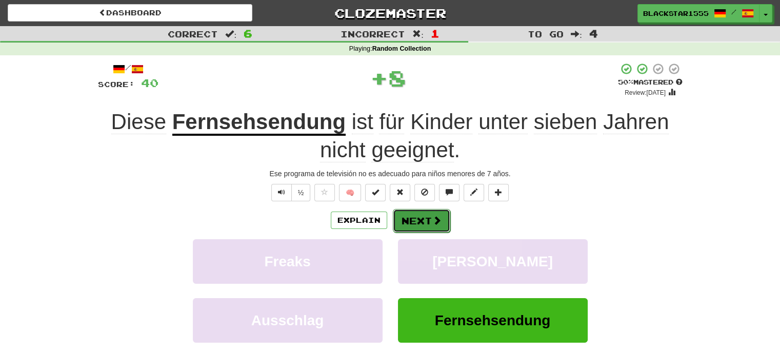
click at [433, 219] on span at bounding box center [436, 220] width 9 height 9
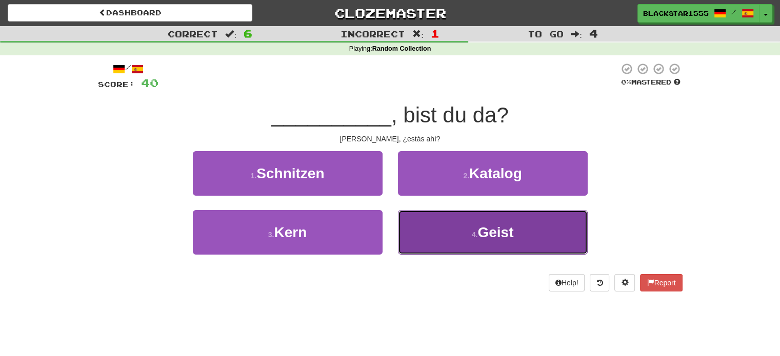
click at [444, 238] on button "4 . Geist" at bounding box center [493, 232] width 190 height 45
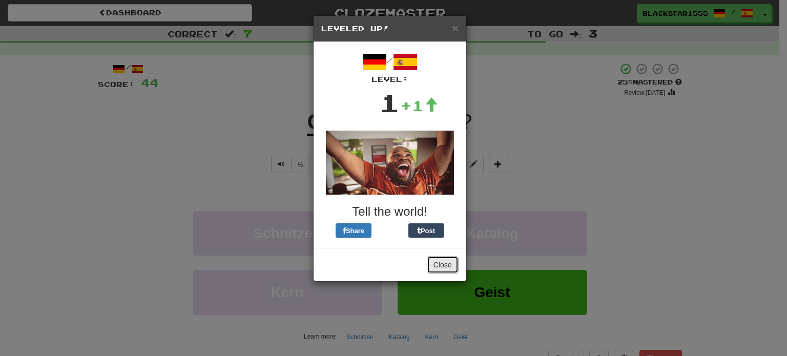
click at [446, 272] on button "Close" at bounding box center [443, 264] width 32 height 17
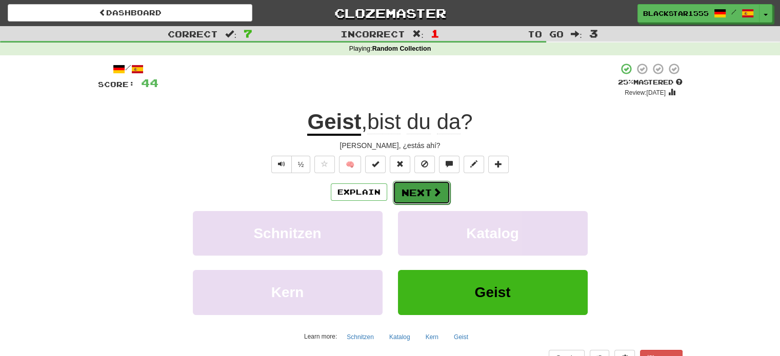
click at [414, 186] on button "Next" at bounding box center [421, 193] width 57 height 24
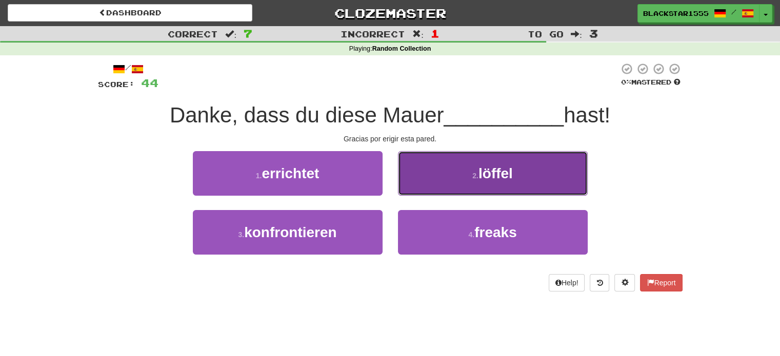
click at [486, 180] on span "löffel" at bounding box center [495, 174] width 34 height 16
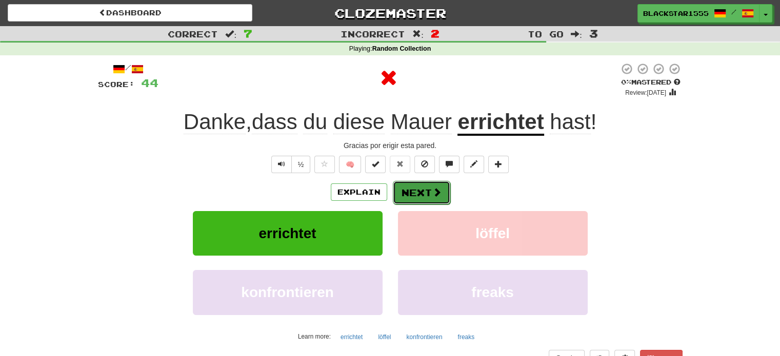
click at [407, 195] on button "Next" at bounding box center [421, 193] width 57 height 24
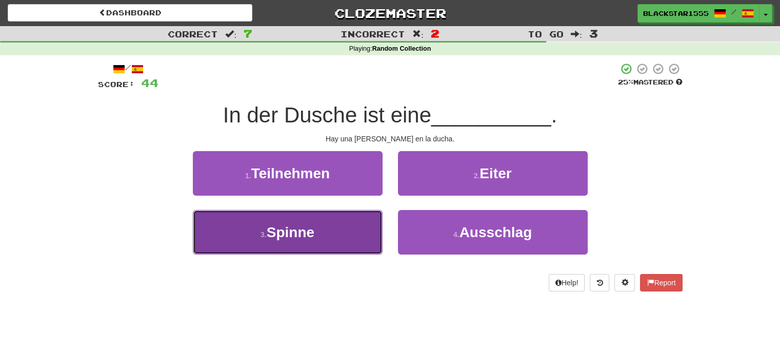
click at [337, 229] on button "3 . Spinne" at bounding box center [288, 232] width 190 height 45
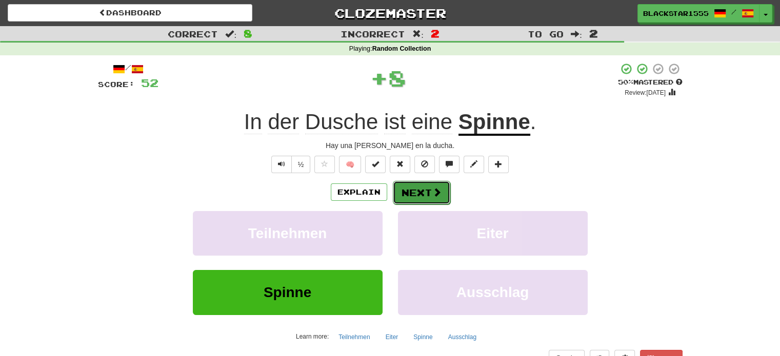
click at [414, 194] on button "Next" at bounding box center [421, 193] width 57 height 24
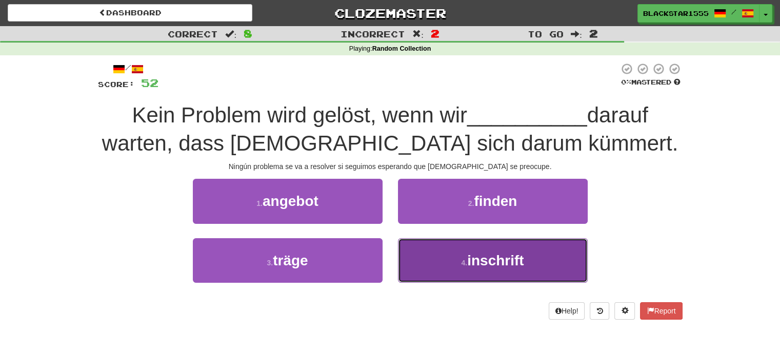
click at [424, 263] on button "4 . inschrift" at bounding box center [493, 260] width 190 height 45
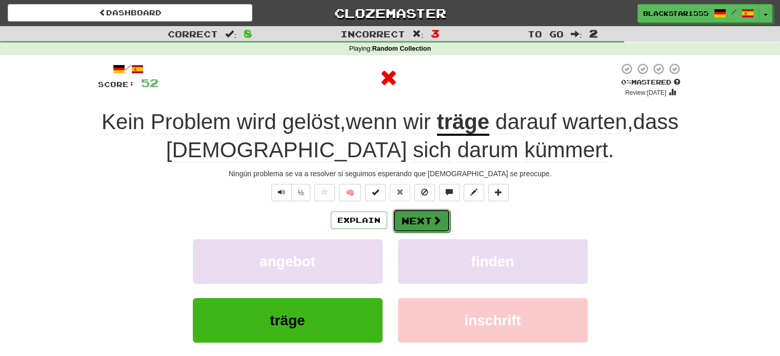
click at [416, 227] on button "Next" at bounding box center [421, 221] width 57 height 24
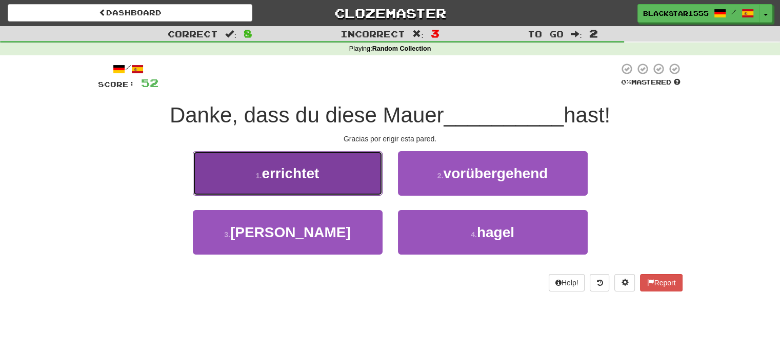
click at [338, 180] on button "1 . errichtet" at bounding box center [288, 173] width 190 height 45
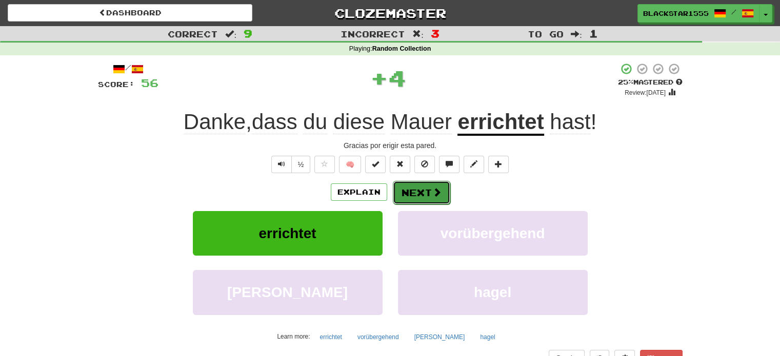
click at [415, 193] on button "Next" at bounding box center [421, 193] width 57 height 24
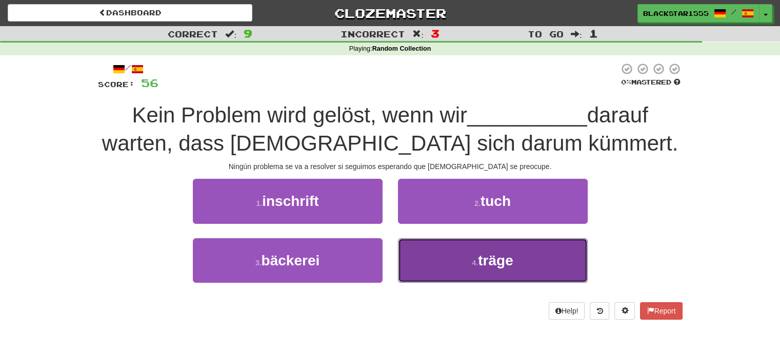
click at [487, 264] on span "träge" at bounding box center [495, 261] width 35 height 16
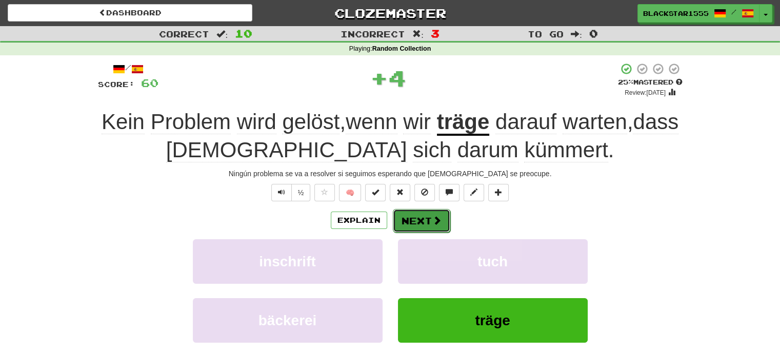
click at [438, 223] on span at bounding box center [436, 220] width 9 height 9
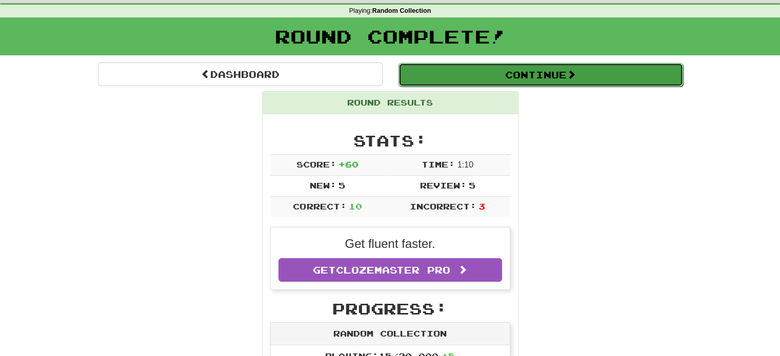
click at [541, 74] on button "Continue" at bounding box center [540, 75] width 284 height 24
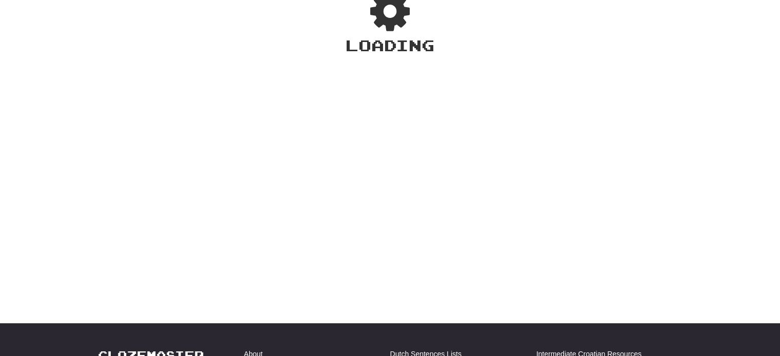
scroll to position [38, 0]
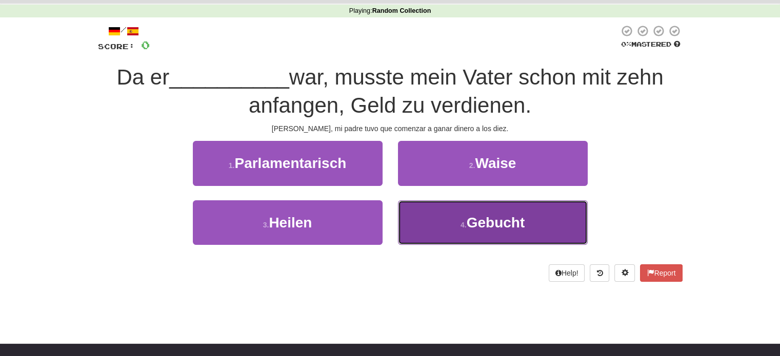
click at [486, 231] on button "4 . Gebucht" at bounding box center [493, 222] width 190 height 45
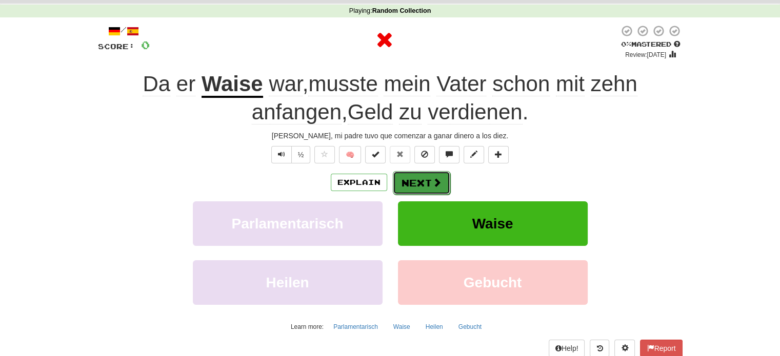
click at [440, 188] on button "Next" at bounding box center [421, 183] width 57 height 24
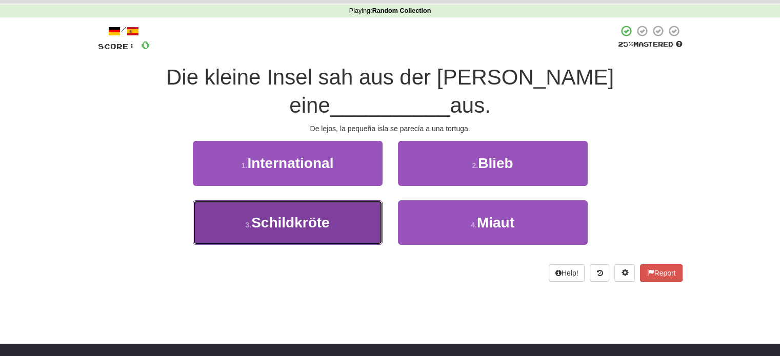
click at [308, 215] on span "Schildkröte" at bounding box center [290, 223] width 78 height 16
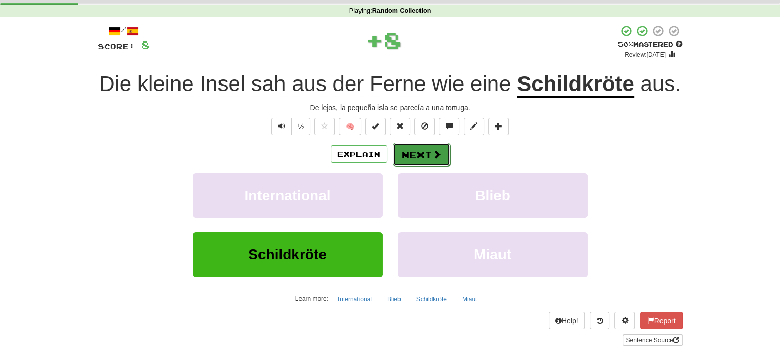
click at [428, 155] on button "Next" at bounding box center [421, 155] width 57 height 24
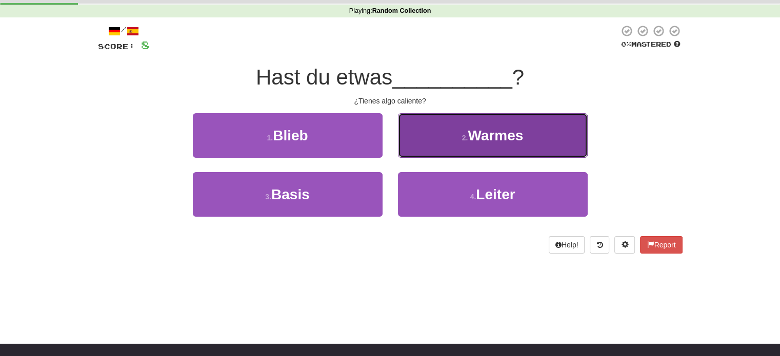
click at [491, 149] on button "2 . Warmes" at bounding box center [493, 135] width 190 height 45
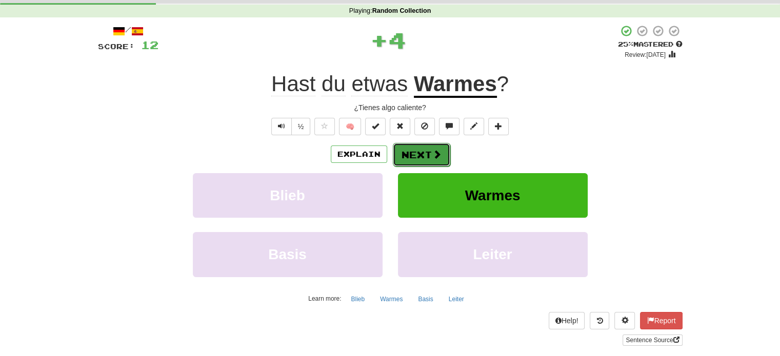
click at [422, 155] on button "Next" at bounding box center [421, 155] width 57 height 24
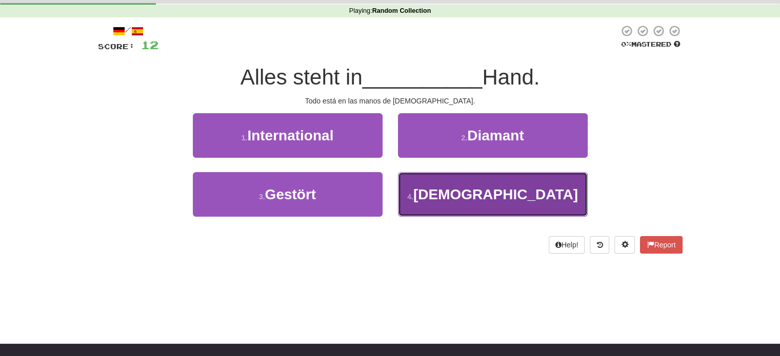
click at [436, 188] on button "4 . Gottes" at bounding box center [493, 194] width 190 height 45
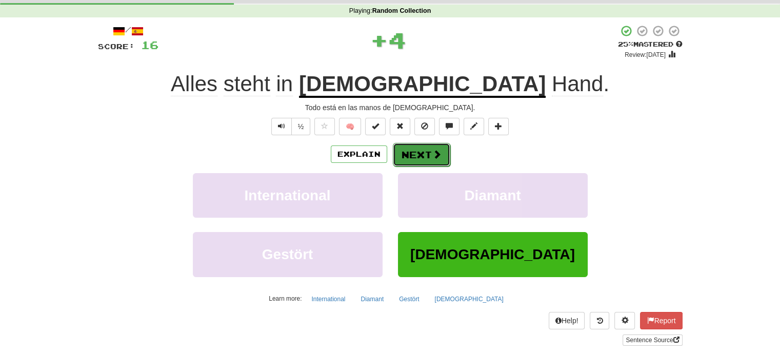
click at [419, 155] on button "Next" at bounding box center [421, 155] width 57 height 24
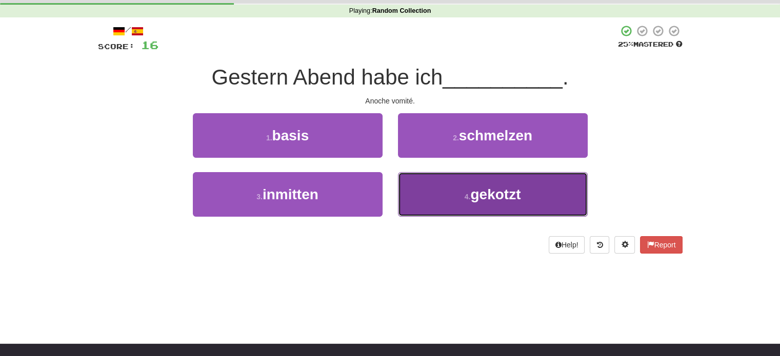
click at [467, 192] on button "4 . gekotzt" at bounding box center [493, 194] width 190 height 45
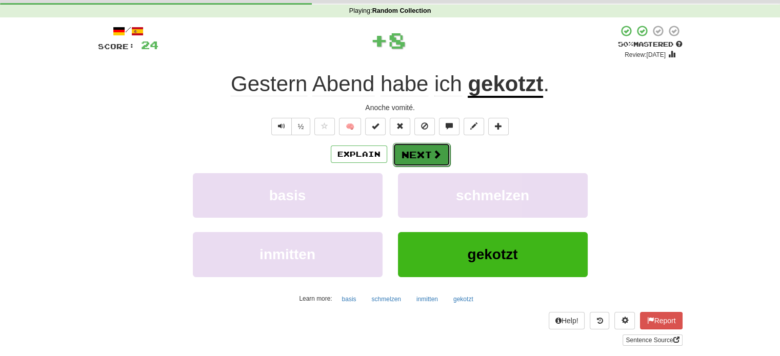
click at [433, 156] on span at bounding box center [436, 154] width 9 height 9
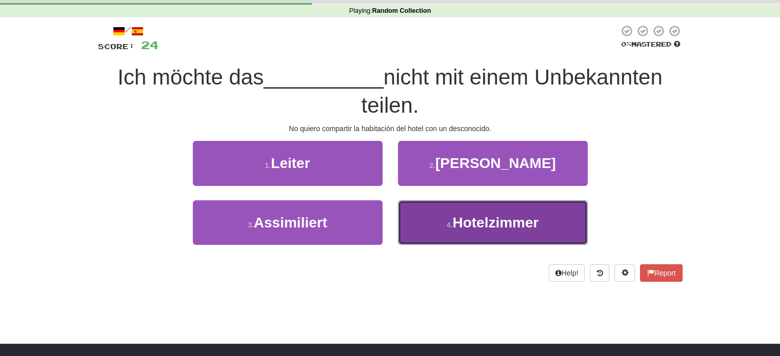
click at [475, 224] on span "Hotelzimmer" at bounding box center [495, 223] width 86 height 16
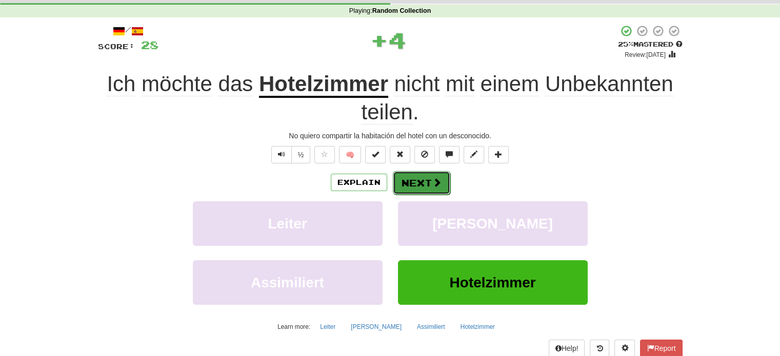
click at [437, 180] on span at bounding box center [436, 182] width 9 height 9
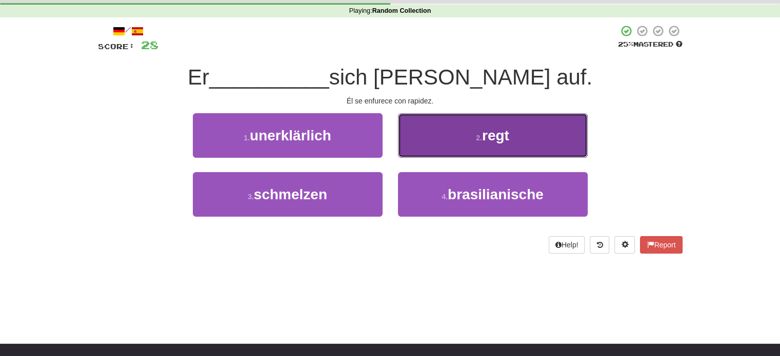
click at [494, 149] on button "2 . regt" at bounding box center [493, 135] width 190 height 45
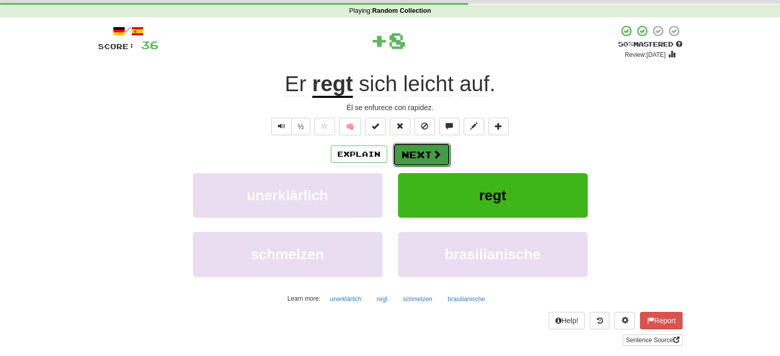
click at [425, 153] on button "Next" at bounding box center [421, 155] width 57 height 24
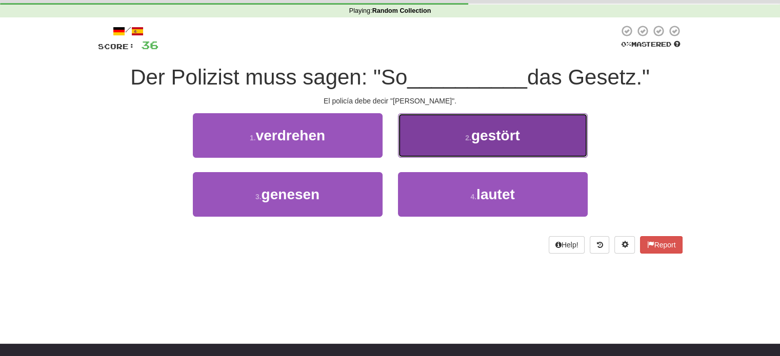
click at [453, 145] on button "2 . gestört" at bounding box center [493, 135] width 190 height 45
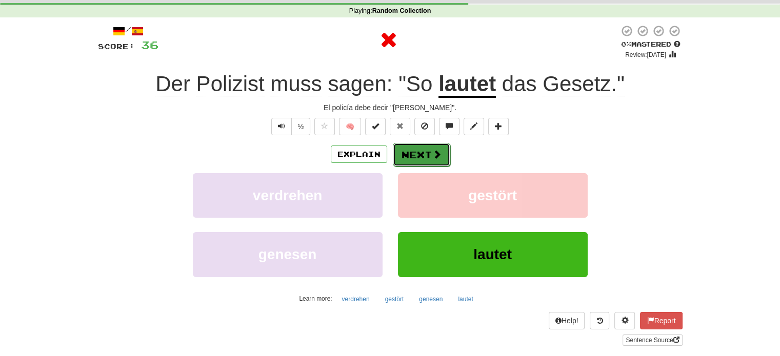
click at [421, 158] on button "Next" at bounding box center [421, 155] width 57 height 24
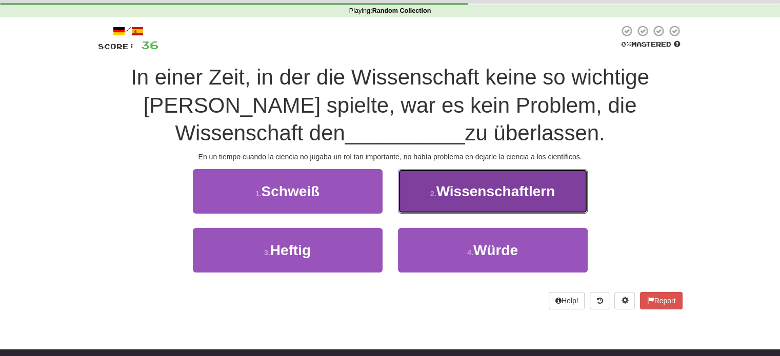
click at [459, 194] on span "Wissenschaftlern" at bounding box center [495, 192] width 119 height 16
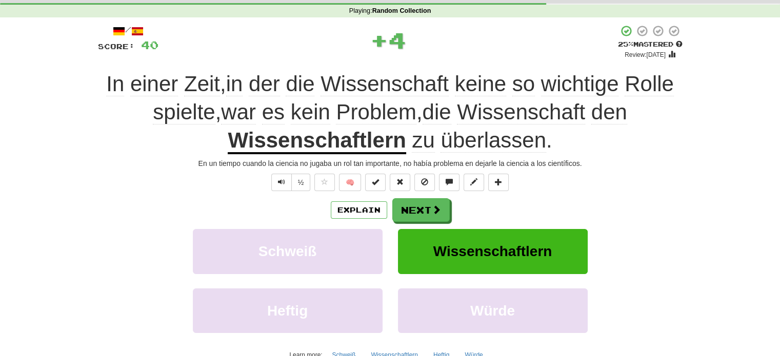
click at [340, 137] on u "Wissenschaftlern" at bounding box center [317, 141] width 178 height 26
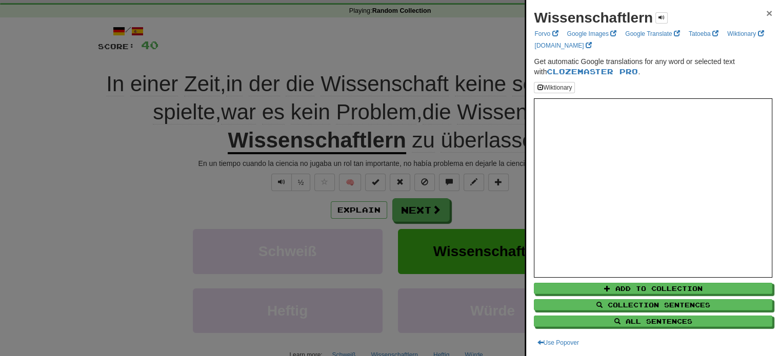
click at [766, 11] on span "×" at bounding box center [769, 13] width 6 height 12
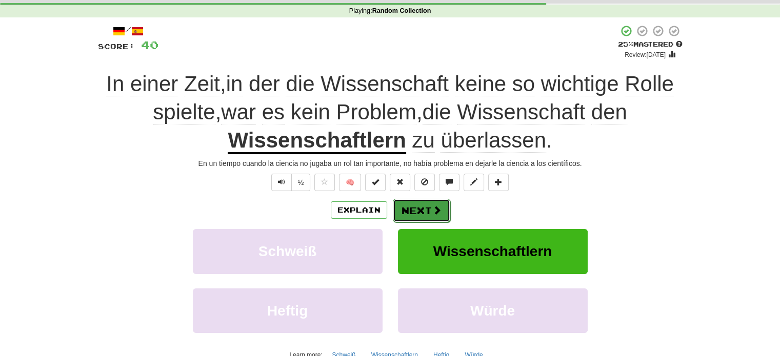
click at [428, 211] on button "Next" at bounding box center [421, 211] width 57 height 24
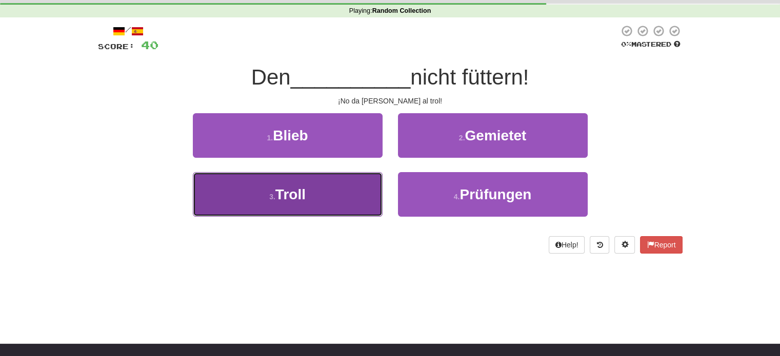
click at [343, 199] on button "3 . Troll" at bounding box center [288, 194] width 190 height 45
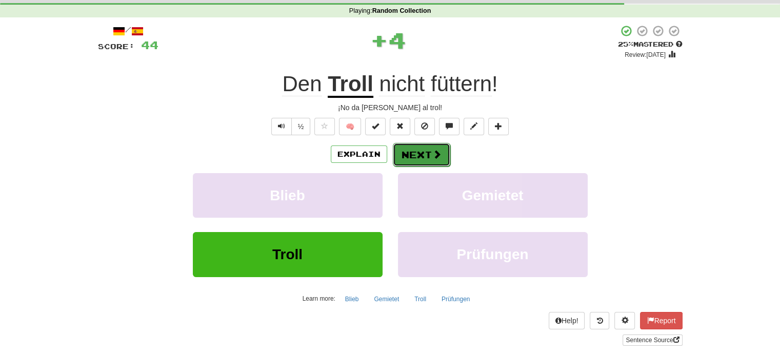
click at [420, 155] on button "Next" at bounding box center [421, 155] width 57 height 24
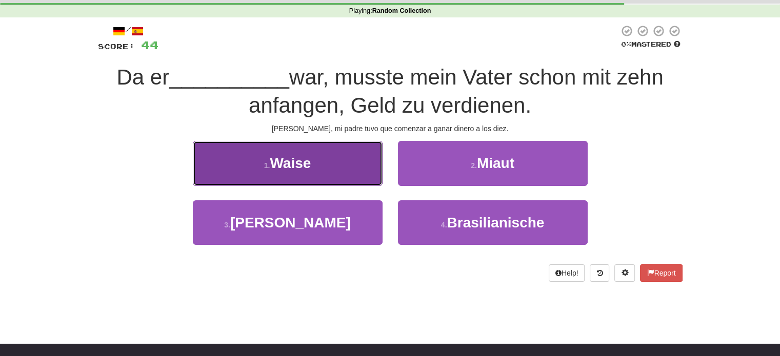
click at [329, 170] on button "1 . Waise" at bounding box center [288, 163] width 190 height 45
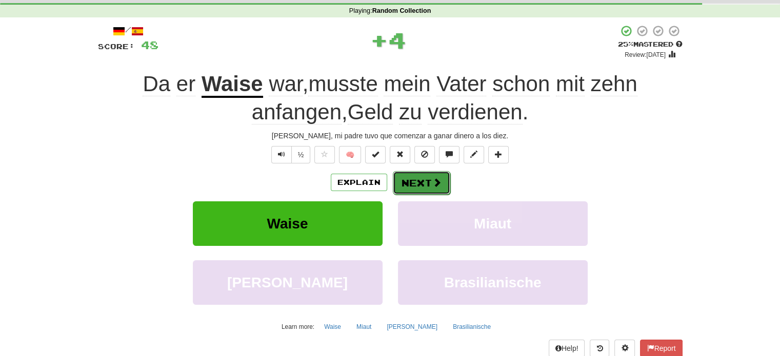
click at [413, 173] on button "Next" at bounding box center [421, 183] width 57 height 24
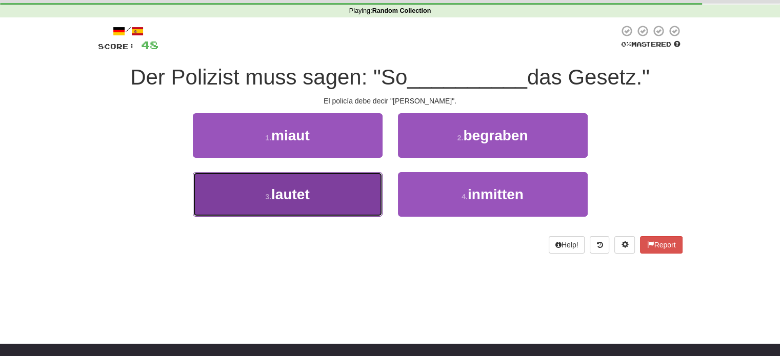
click at [331, 201] on button "3 . lautet" at bounding box center [288, 194] width 190 height 45
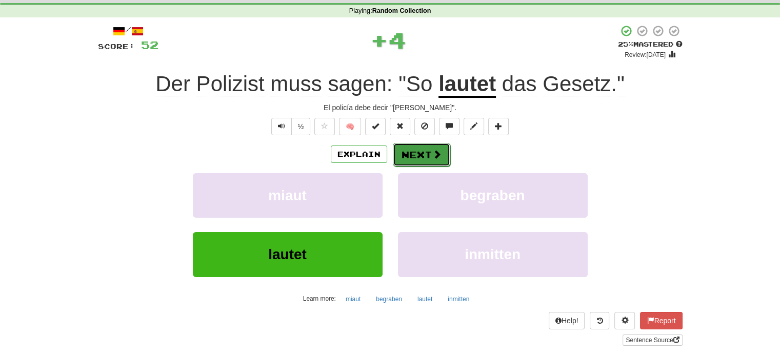
click at [415, 157] on button "Next" at bounding box center [421, 155] width 57 height 24
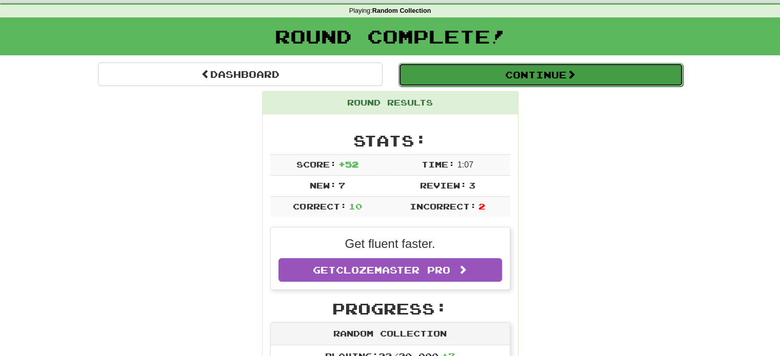
click at [486, 73] on button "Continue" at bounding box center [540, 75] width 284 height 24
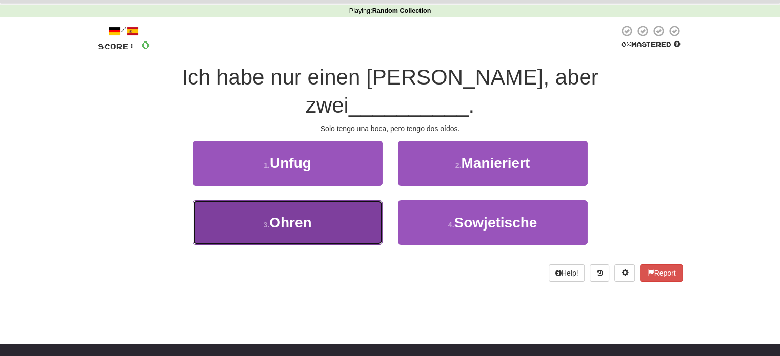
click at [345, 200] on button "3 . Ohren" at bounding box center [288, 222] width 190 height 45
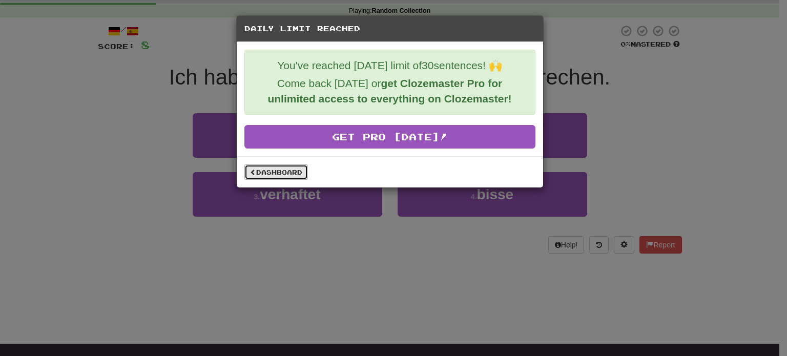
click at [289, 170] on link "Dashboard" at bounding box center [277, 172] width 64 height 15
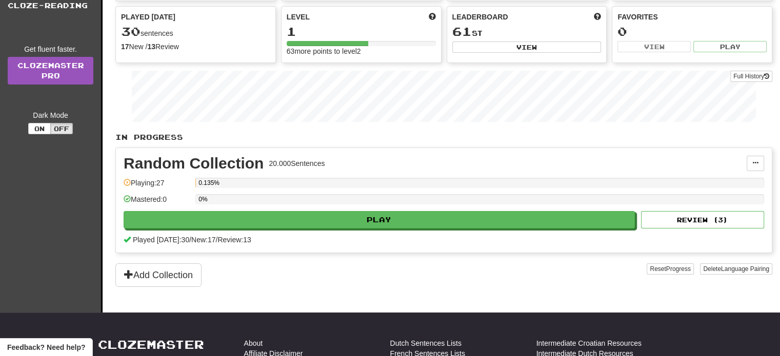
scroll to position [250, 0]
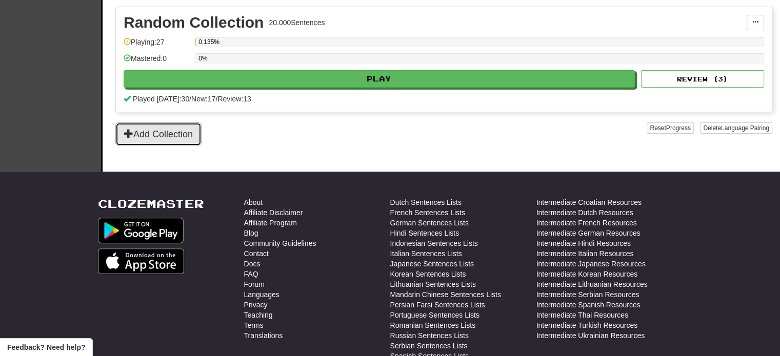
click at [180, 133] on button "Add Collection" at bounding box center [158, 135] width 86 height 24
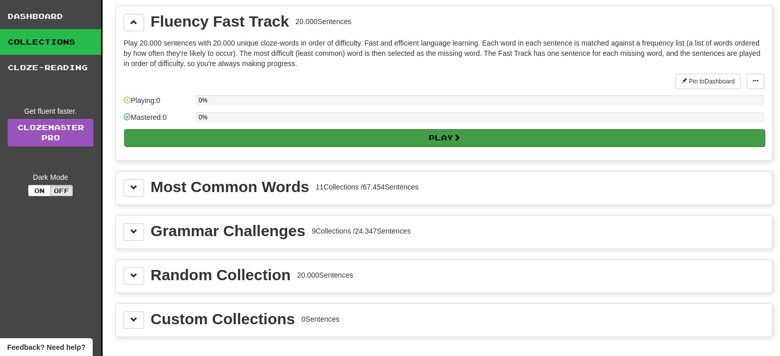
scroll to position [0, 0]
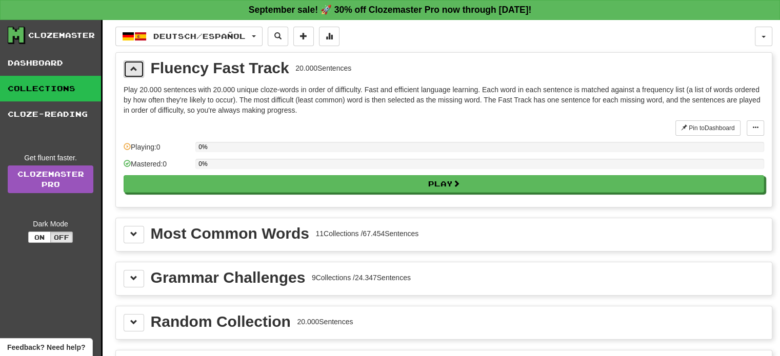
click at [133, 70] on span at bounding box center [133, 68] width 7 height 7
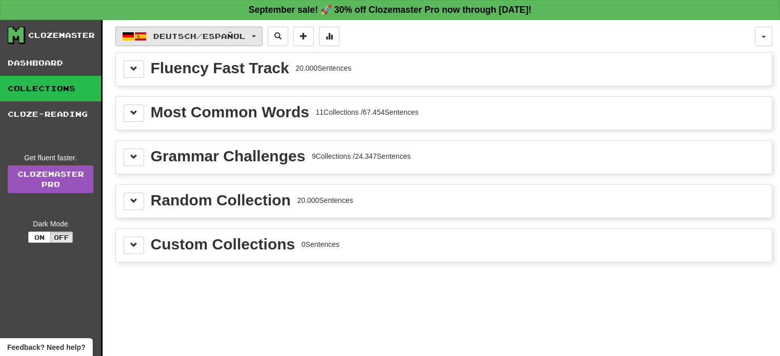
click at [139, 37] on span "button" at bounding box center [140, 36] width 12 height 12
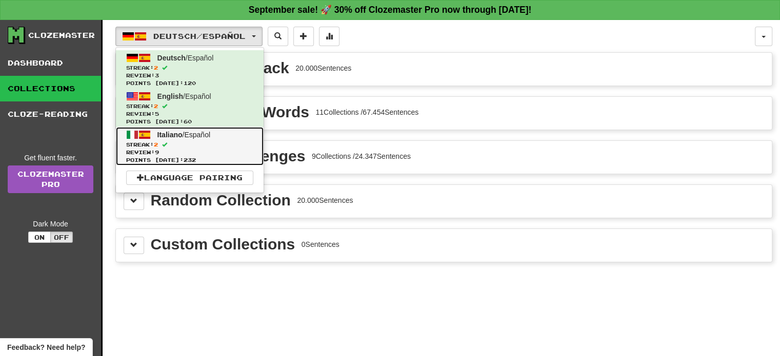
click at [205, 128] on link "Italiano / Español Streak: 2 Review: 9 Points today: 232" at bounding box center [190, 146] width 148 height 38
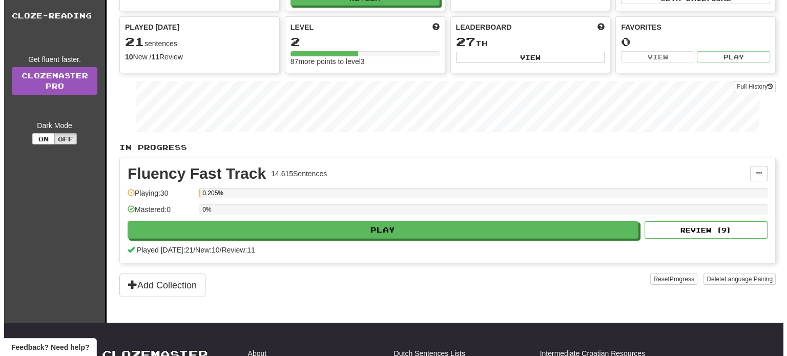
scroll to position [100, 0]
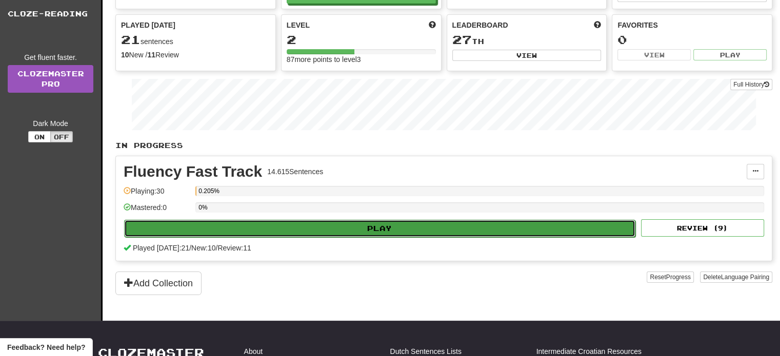
click at [414, 223] on button "Play" at bounding box center [379, 228] width 511 height 17
select select "**"
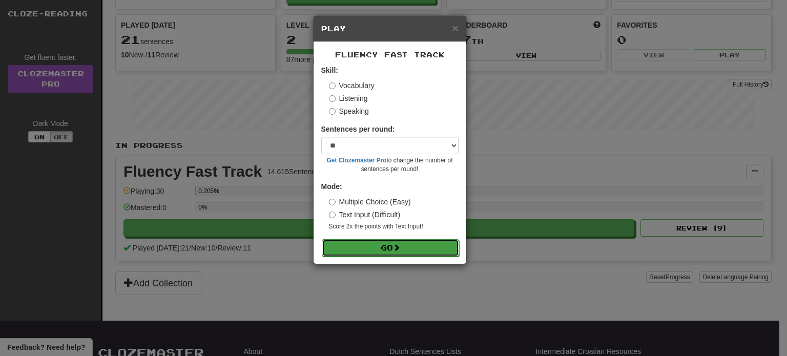
click at [380, 251] on button "Go" at bounding box center [390, 247] width 137 height 17
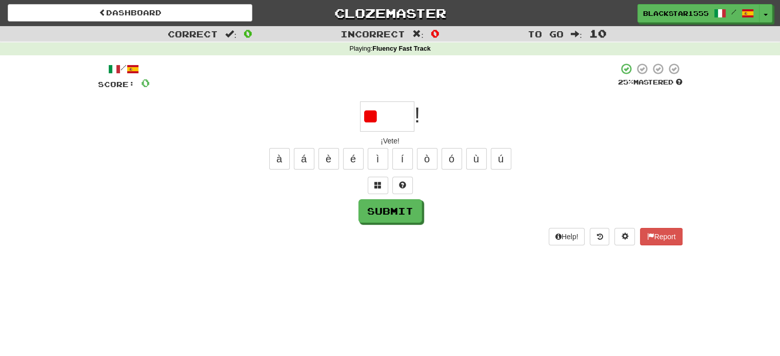
type input "*"
type input "*****"
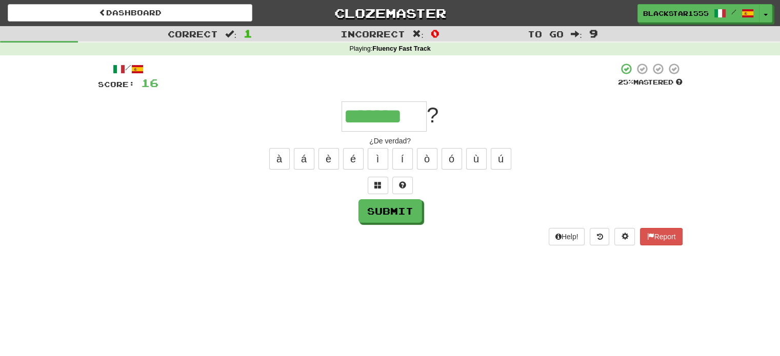
type input "*******"
type input "*****"
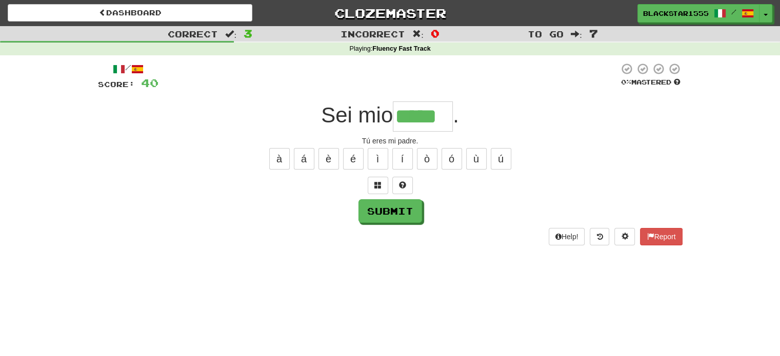
type input "*****"
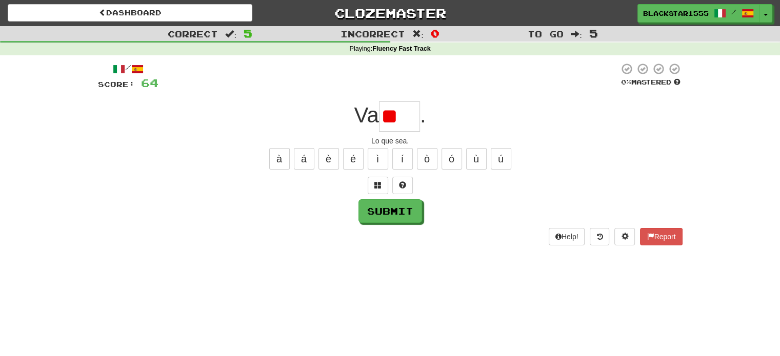
type input "*"
click at [403, 190] on button at bounding box center [402, 185] width 21 height 17
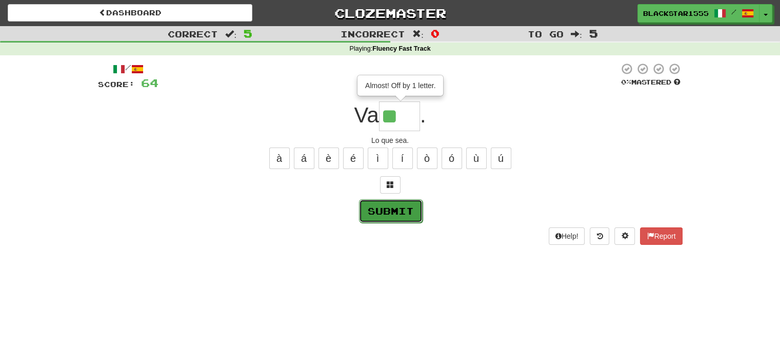
click at [404, 213] on button "Submit" at bounding box center [391, 211] width 64 height 24
type input "***"
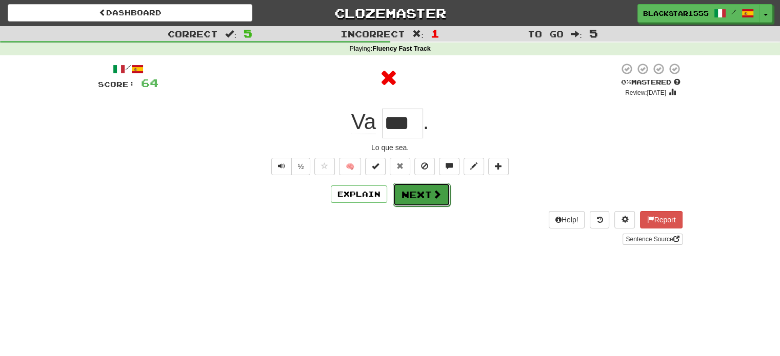
click at [421, 196] on button "Next" at bounding box center [421, 195] width 57 height 24
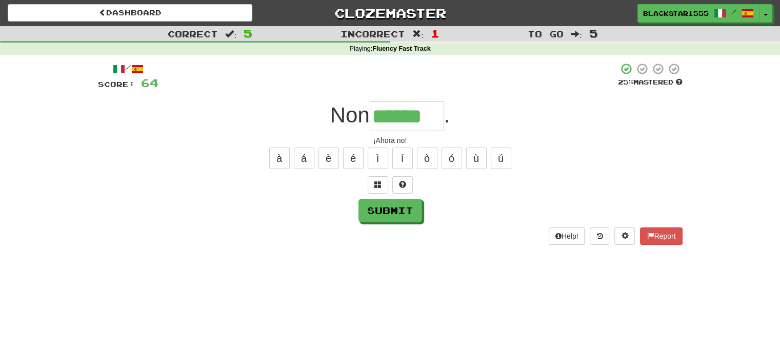
type input "******"
type input "*"
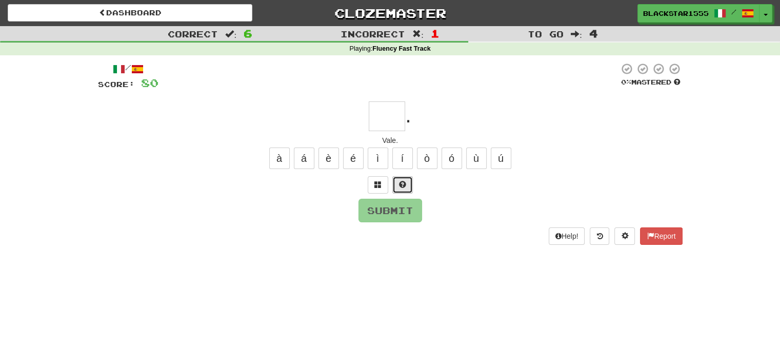
click at [408, 186] on button at bounding box center [402, 184] width 21 height 17
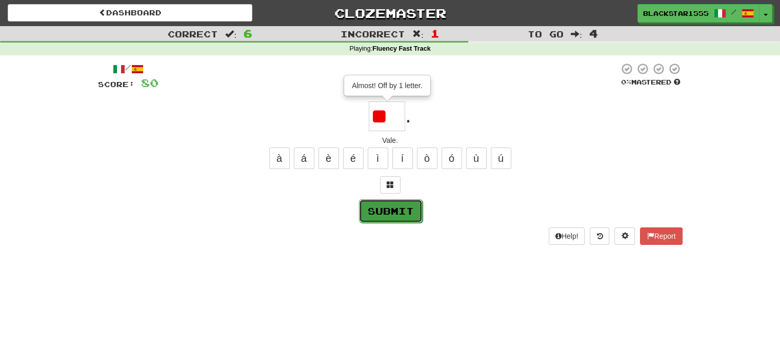
click at [394, 221] on button "Submit" at bounding box center [391, 211] width 64 height 24
type input "**"
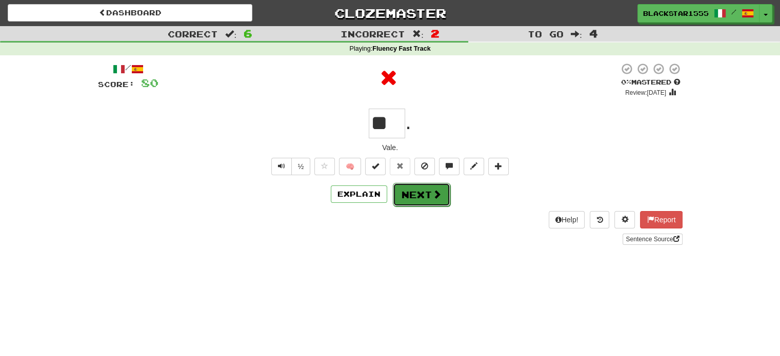
click at [417, 198] on button "Next" at bounding box center [421, 195] width 57 height 24
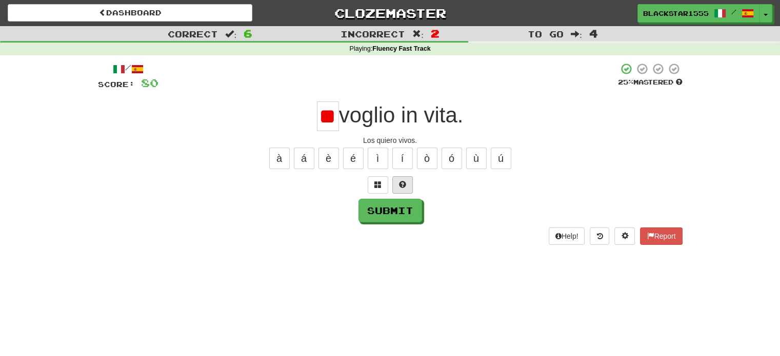
scroll to position [0, 2]
type input "*"
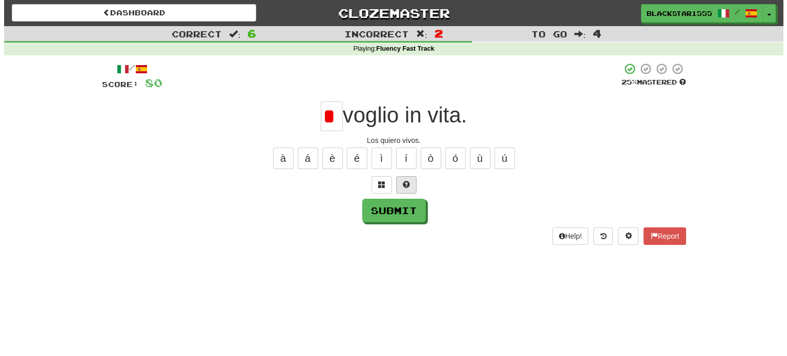
scroll to position [0, 0]
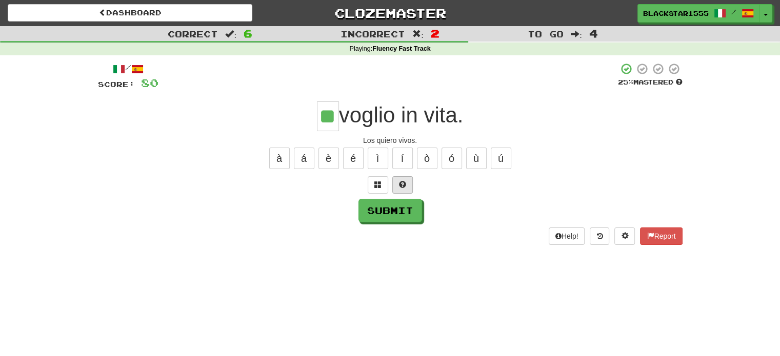
type input "**"
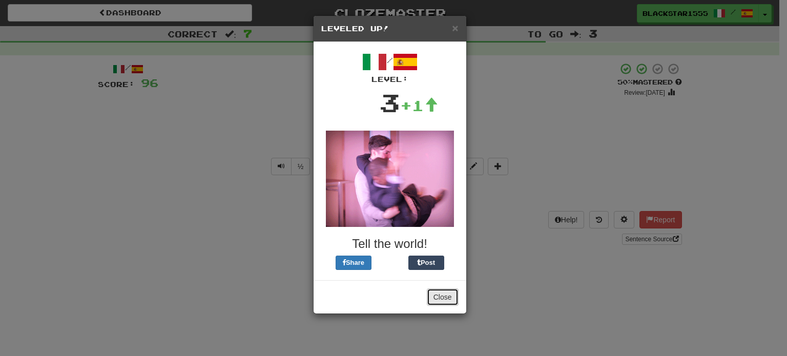
click at [449, 289] on button "Close" at bounding box center [443, 297] width 32 height 17
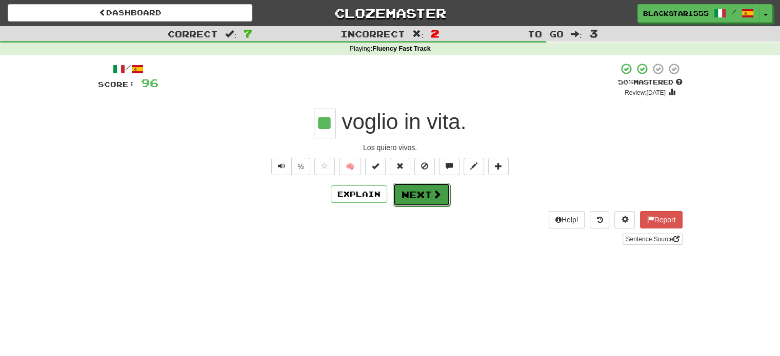
click at [434, 200] on button "Next" at bounding box center [421, 195] width 57 height 24
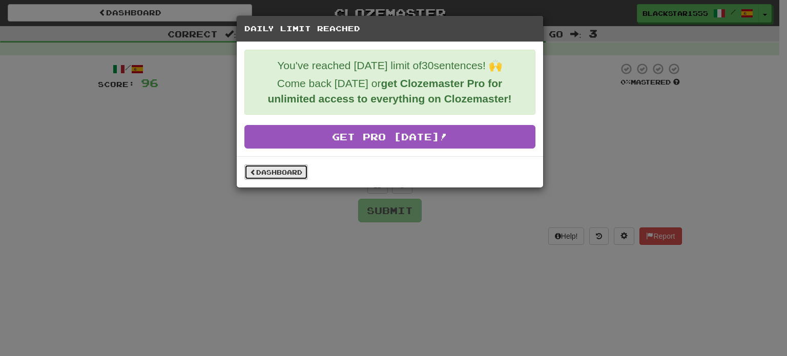
click at [275, 171] on link "Dashboard" at bounding box center [277, 172] width 64 height 15
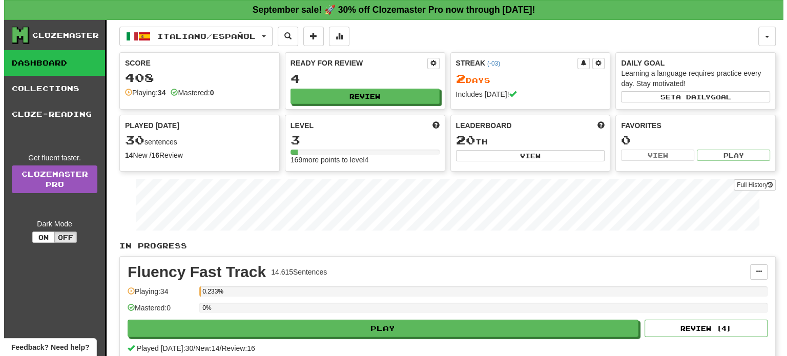
scroll to position [53, 0]
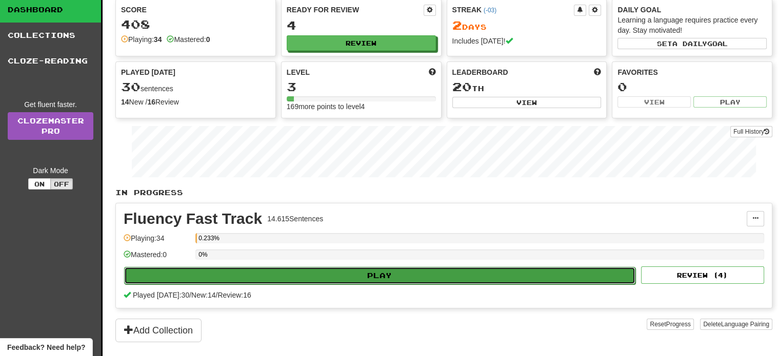
click at [448, 272] on button "Play" at bounding box center [379, 275] width 511 height 17
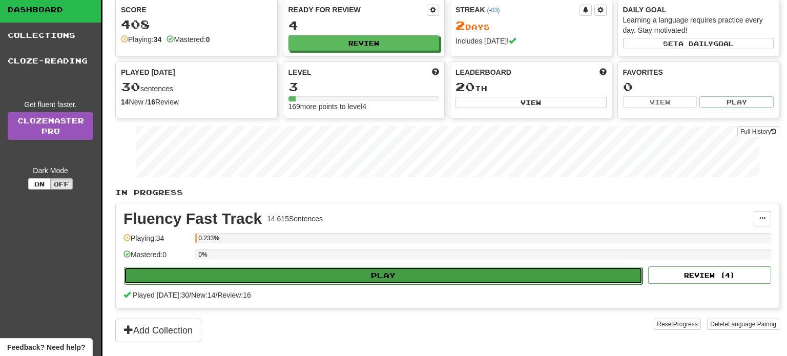
select select "**"
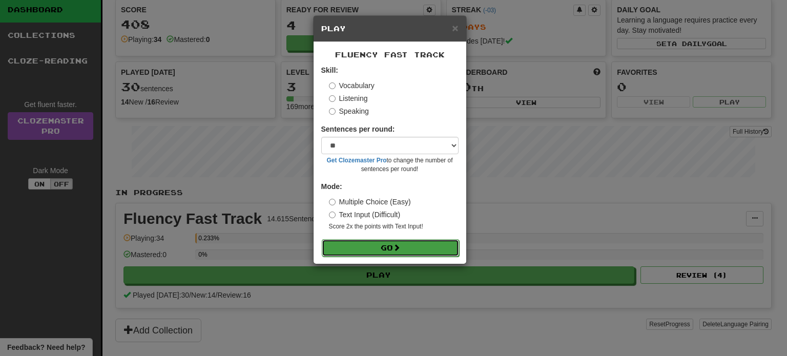
click at [424, 247] on button "Go" at bounding box center [390, 247] width 137 height 17
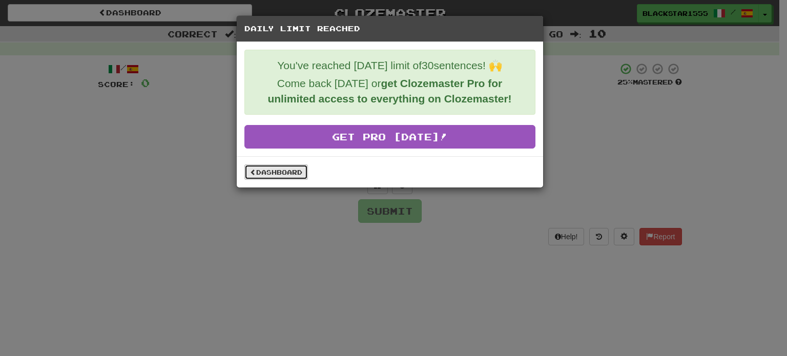
click at [269, 172] on link "Dashboard" at bounding box center [277, 172] width 64 height 15
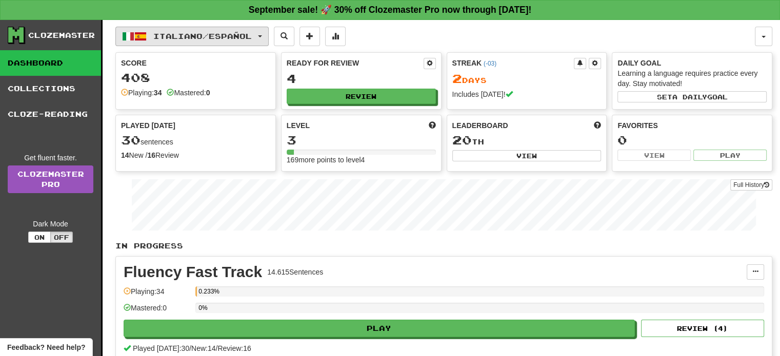
click at [227, 29] on button "Italiano / Español" at bounding box center [191, 36] width 153 height 19
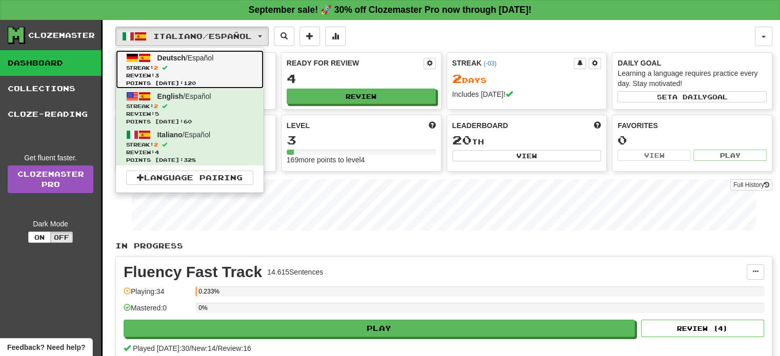
click at [215, 72] on span "Review: 3" at bounding box center [189, 76] width 127 height 8
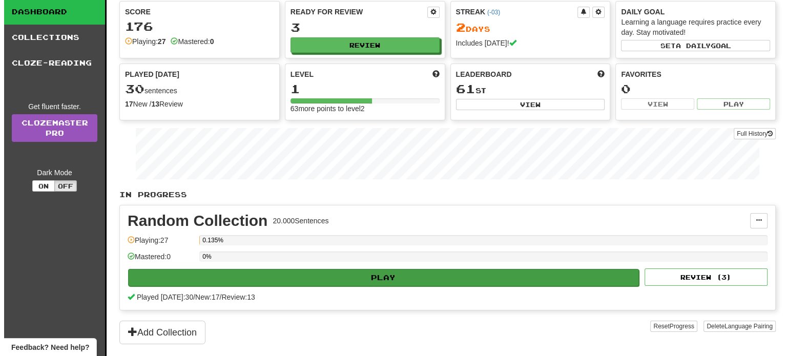
scroll to position [45, 0]
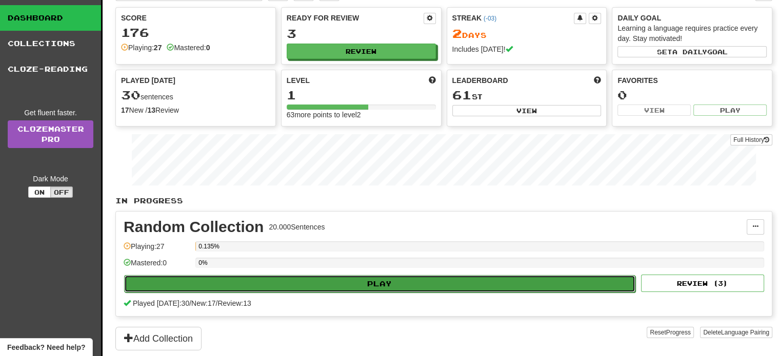
click at [361, 276] on button "Play" at bounding box center [379, 283] width 511 height 17
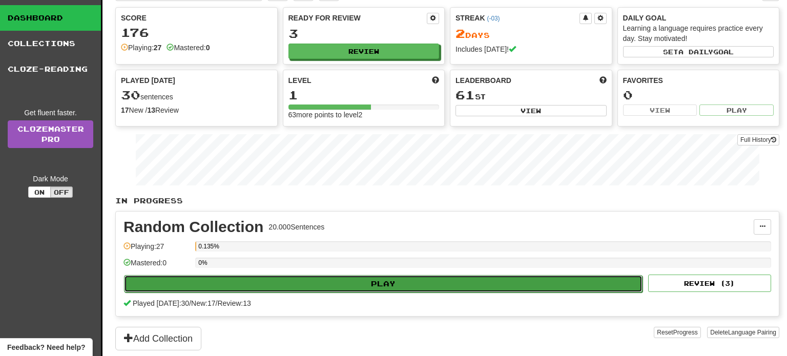
select select "**"
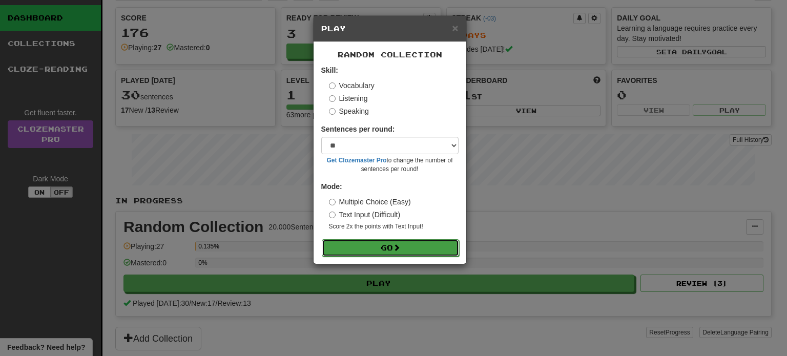
click at [416, 247] on button "Go" at bounding box center [390, 247] width 137 height 17
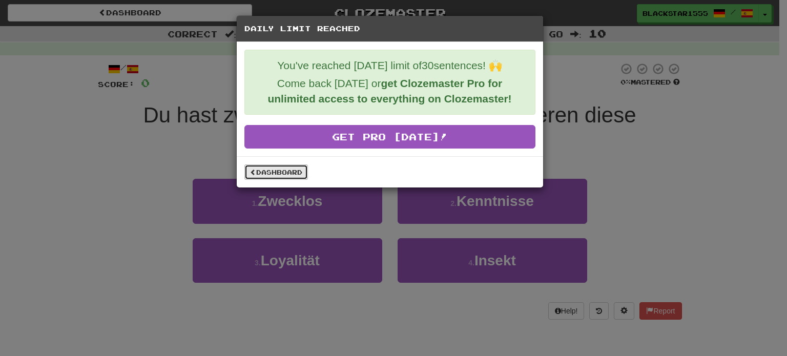
click at [291, 171] on link "Dashboard" at bounding box center [277, 172] width 64 height 15
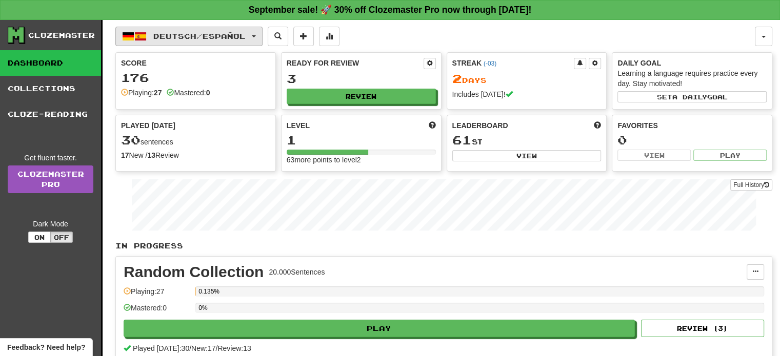
click at [237, 42] on button "Deutsch / Español" at bounding box center [188, 36] width 147 height 19
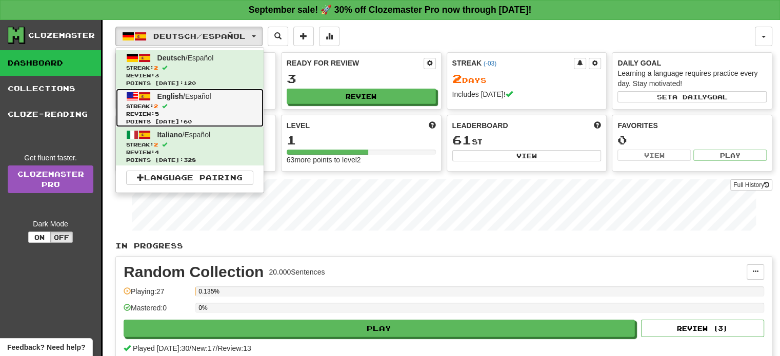
click at [218, 108] on span "Streak: 2" at bounding box center [189, 107] width 127 height 8
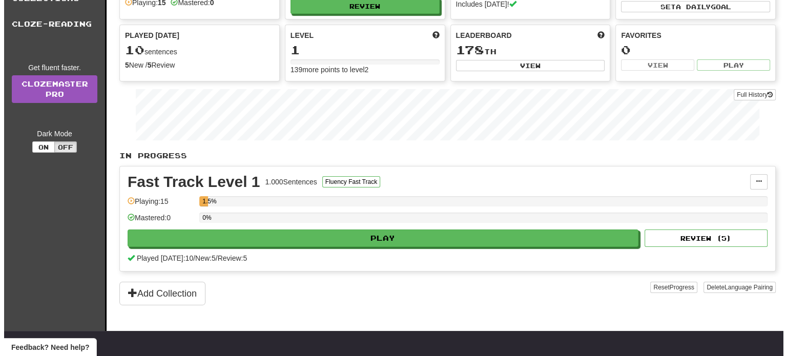
scroll to position [90, 0]
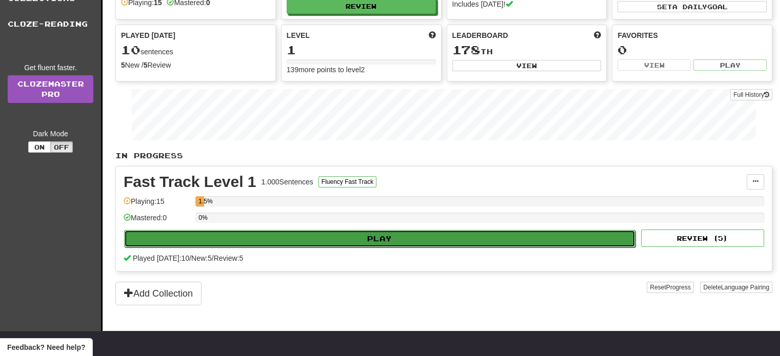
click at [420, 234] on button "Play" at bounding box center [379, 238] width 511 height 17
select select "**"
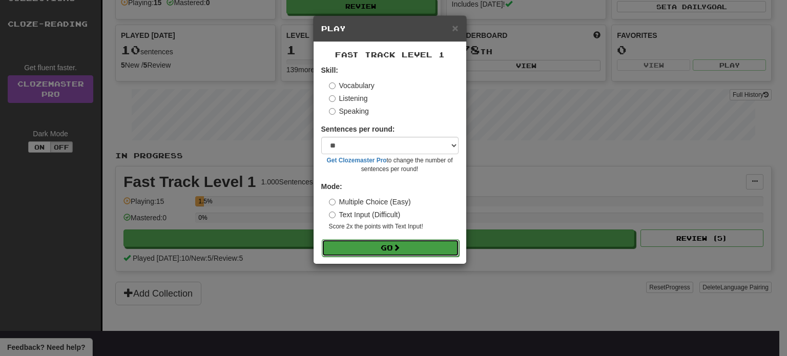
click at [420, 256] on button "Go" at bounding box center [390, 247] width 137 height 17
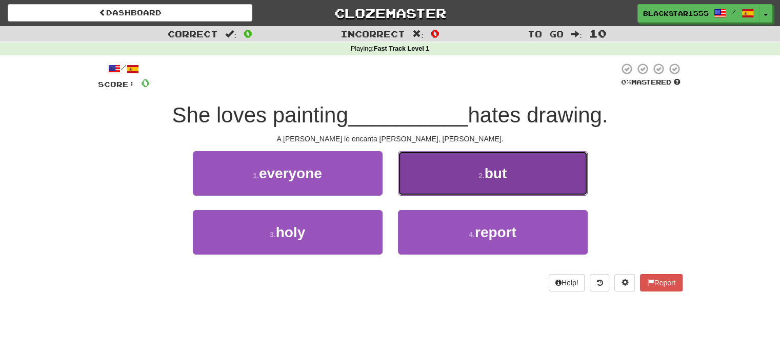
click at [484, 187] on button "2 . but" at bounding box center [493, 173] width 190 height 45
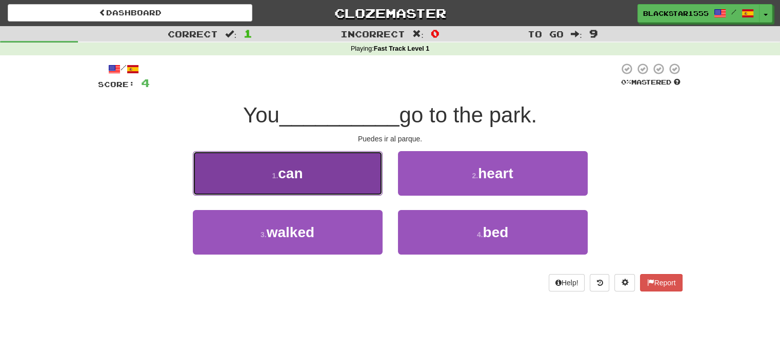
click at [369, 189] on button "1 . can" at bounding box center [288, 173] width 190 height 45
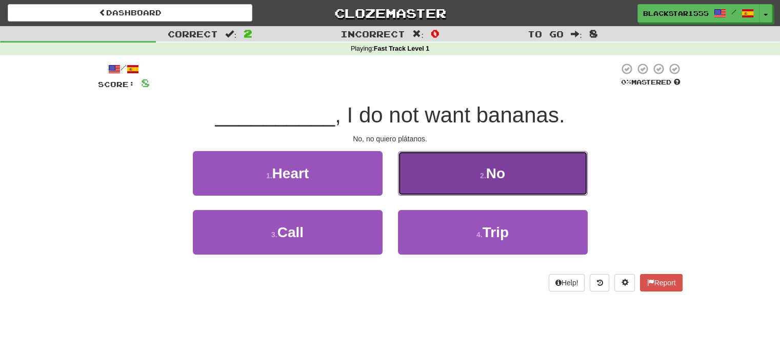
click at [442, 186] on button "2 . No" at bounding box center [493, 173] width 190 height 45
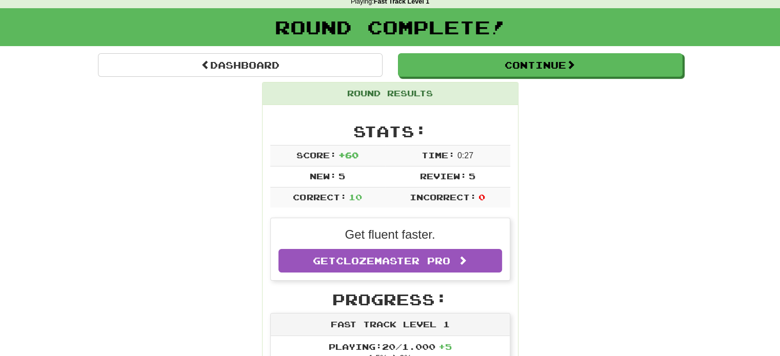
scroll to position [48, 0]
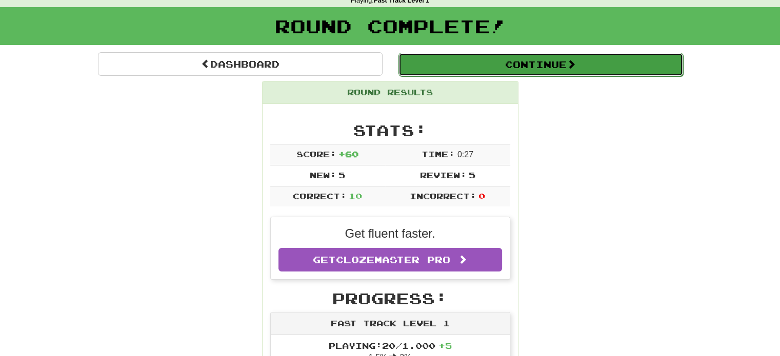
click at [506, 67] on button "Continue" at bounding box center [540, 65] width 284 height 24
click at [461, 69] on button "Continue" at bounding box center [540, 65] width 284 height 24
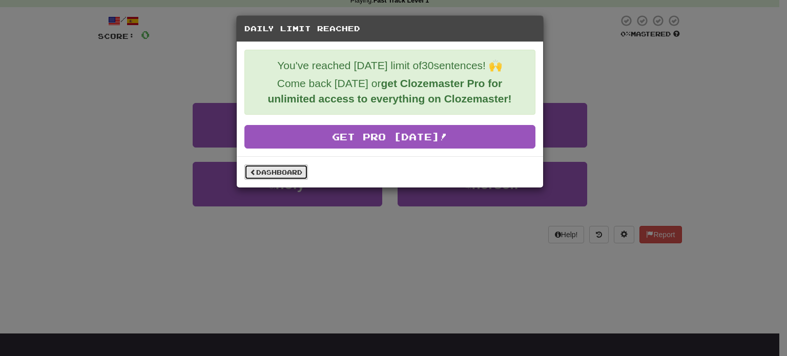
click at [275, 170] on link "Dashboard" at bounding box center [277, 172] width 64 height 15
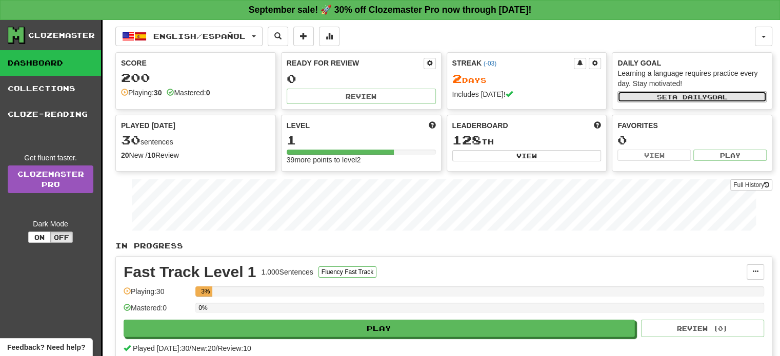
click at [713, 98] on button "Set a daily goal" at bounding box center [691, 96] width 149 height 11
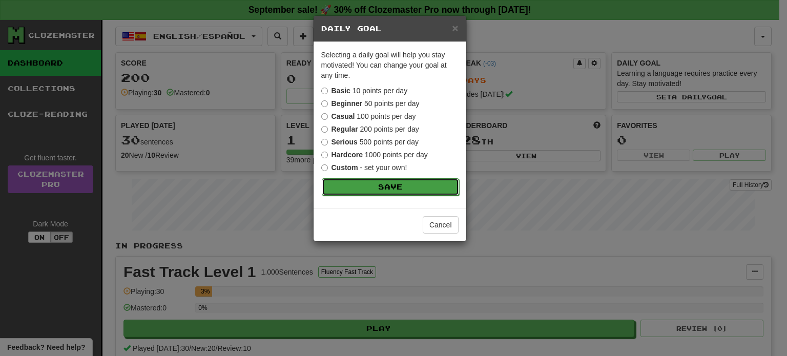
click at [407, 191] on button "Save" at bounding box center [390, 186] width 137 height 17
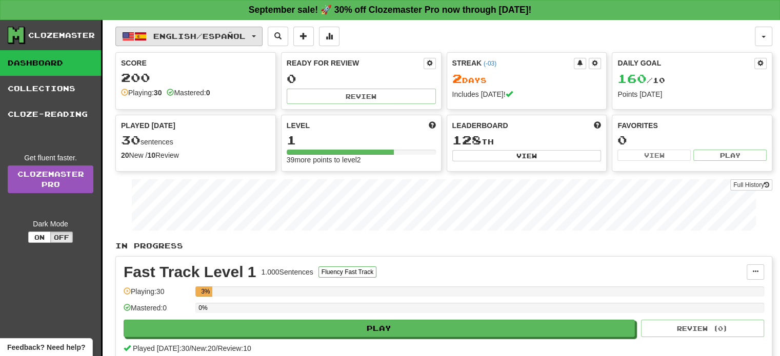
click at [145, 34] on span "button" at bounding box center [140, 36] width 12 height 12
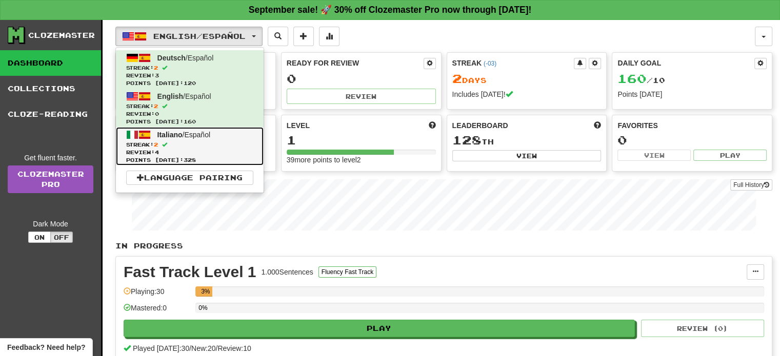
click at [183, 143] on span "Streak: 2" at bounding box center [189, 145] width 127 height 8
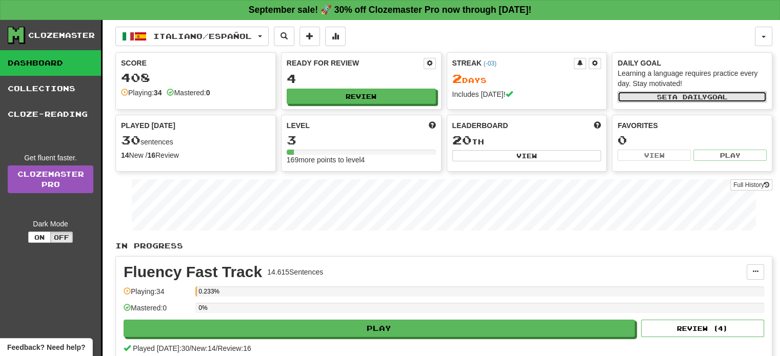
click at [635, 96] on button "Set a daily goal" at bounding box center [691, 96] width 149 height 11
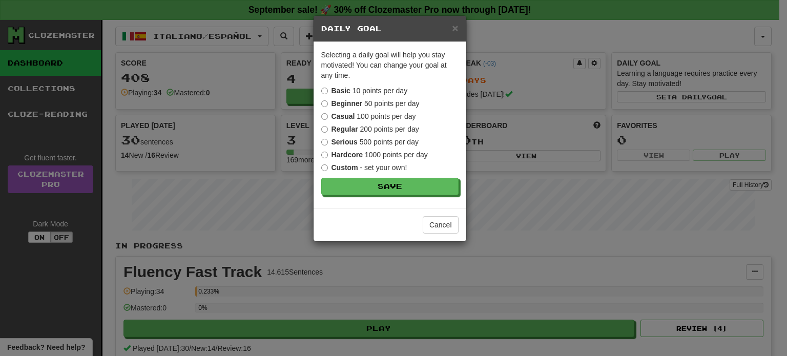
click at [411, 104] on label "Beginner 50 points per day" at bounding box center [370, 103] width 98 height 10
click at [385, 90] on label "Basic 10 points per day" at bounding box center [364, 91] width 87 height 10
click at [384, 103] on label "Beginner 50 points per day" at bounding box center [370, 103] width 98 height 10
click at [381, 188] on button "Save" at bounding box center [390, 186] width 137 height 17
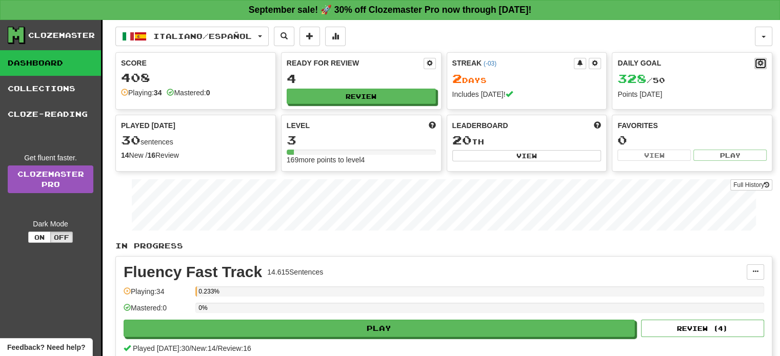
click at [757, 63] on button at bounding box center [760, 63] width 12 height 11
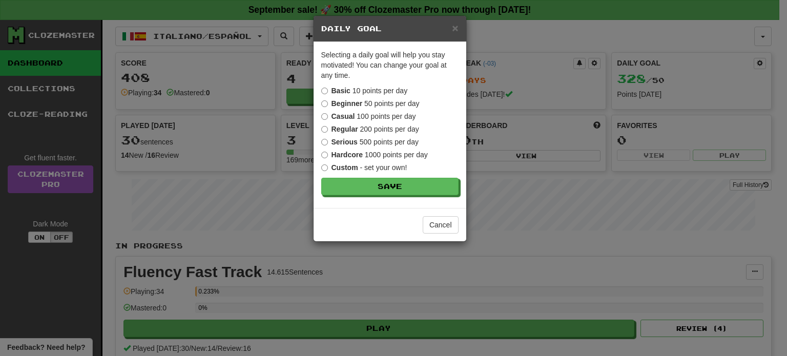
click at [363, 116] on label "Casual 100 points per day" at bounding box center [368, 116] width 95 height 10
click at [410, 187] on button "Save" at bounding box center [390, 186] width 137 height 17
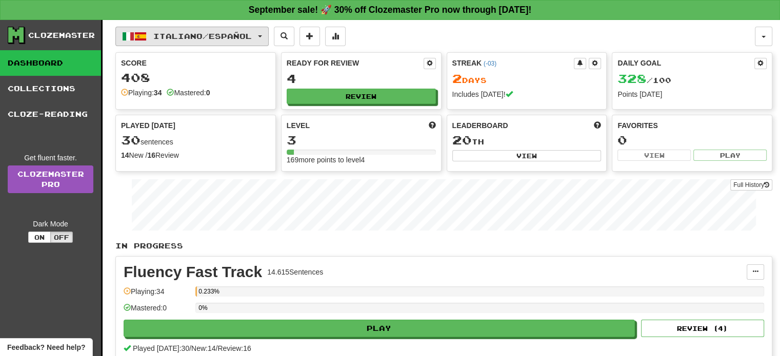
click at [225, 32] on span "Italiano / Español" at bounding box center [202, 36] width 98 height 9
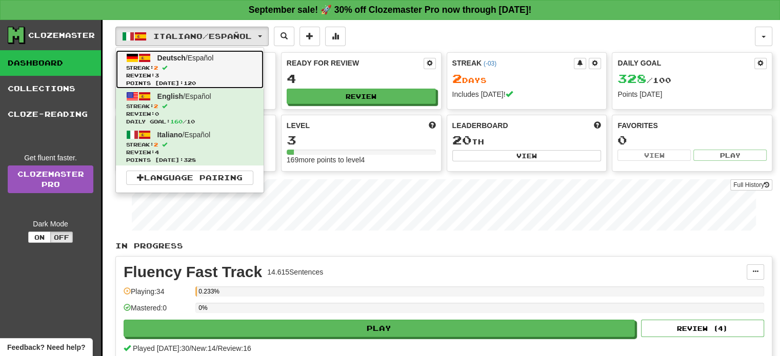
click at [199, 64] on span "Streak: 2" at bounding box center [189, 68] width 127 height 8
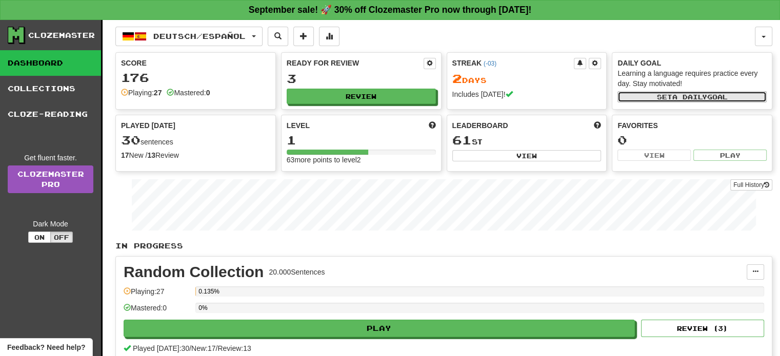
click at [696, 97] on span "a daily" at bounding box center [689, 96] width 35 height 7
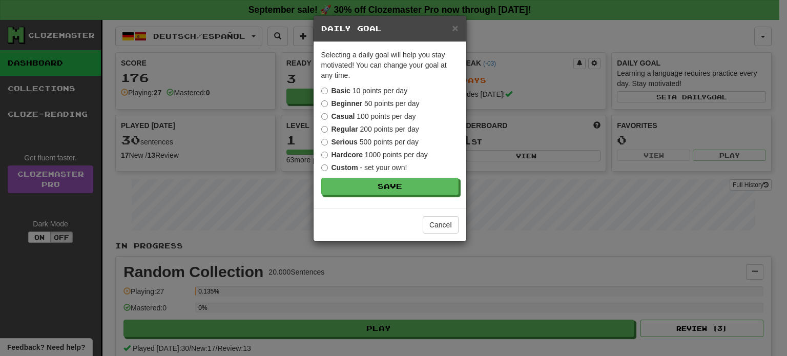
click at [422, 197] on div "Selecting a daily goal will help you stay motivated ! You can change your goal …" at bounding box center [390, 125] width 153 height 166
click at [422, 194] on button "Save" at bounding box center [390, 186] width 137 height 17
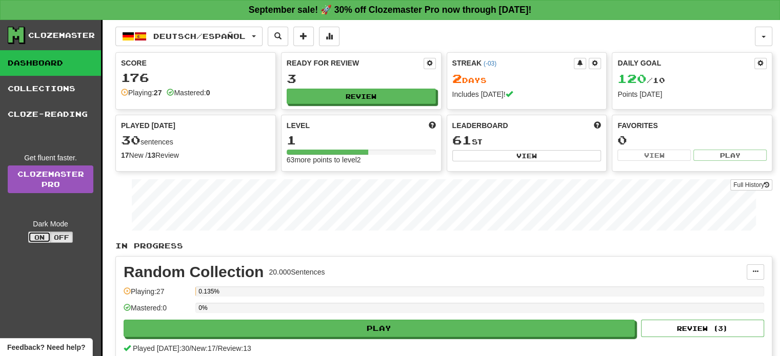
click at [37, 239] on button "On" at bounding box center [39, 237] width 23 height 11
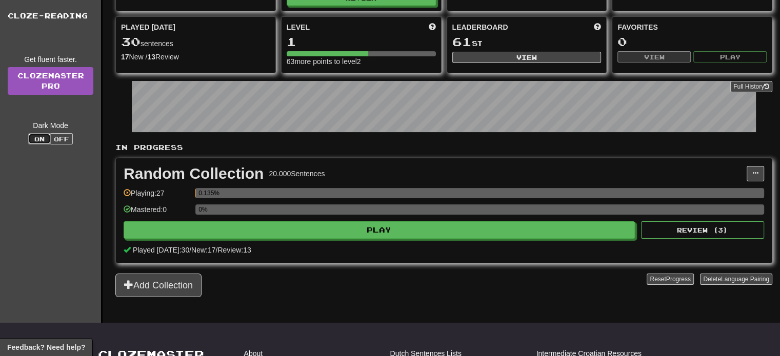
scroll to position [98, 0]
click at [66, 135] on button "Off" at bounding box center [61, 138] width 23 height 11
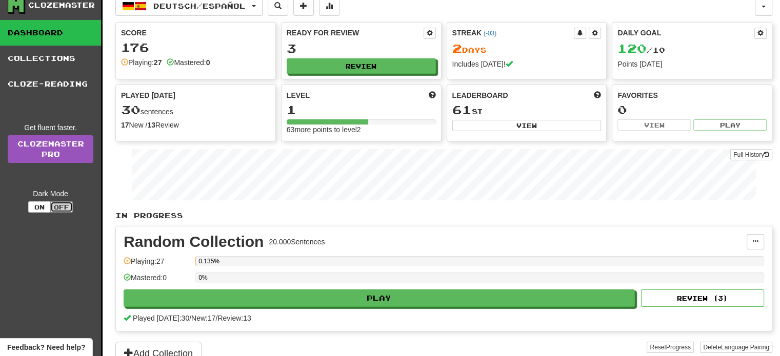
scroll to position [0, 0]
